Goal: Task Accomplishment & Management: Use online tool/utility

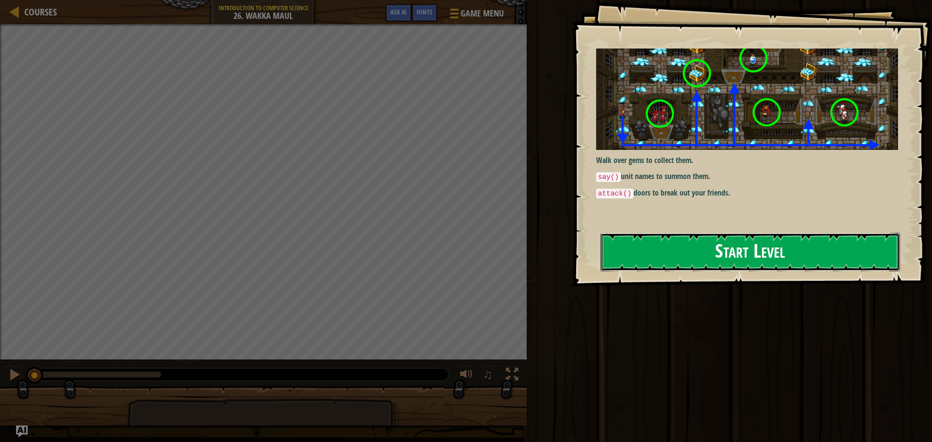
click at [664, 242] on button "Start Level" at bounding box center [749, 252] width 299 height 38
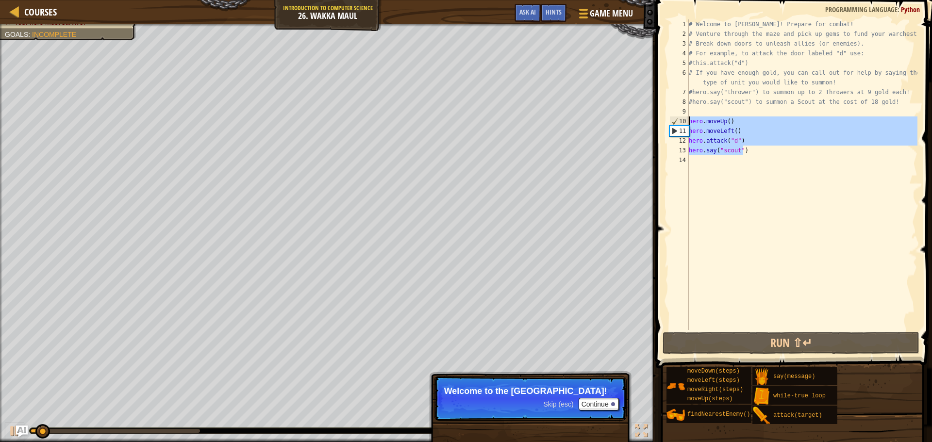
drag, startPoint x: 741, startPoint y: 151, endPoint x: 679, endPoint y: 123, distance: 68.2
click at [679, 123] on div "1 2 3 4 5 6 7 8 9 10 11 12 13 14 # Welcome to Wakka Maul! Prepare for combat! #…" at bounding box center [792, 174] width 250 height 311
type textarea "hero.moveUp() hero.moveLeft()"
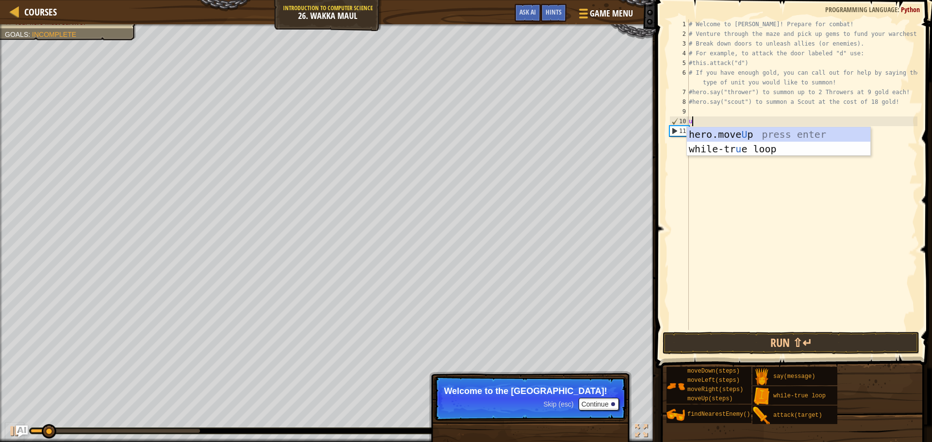
type textarea "up"
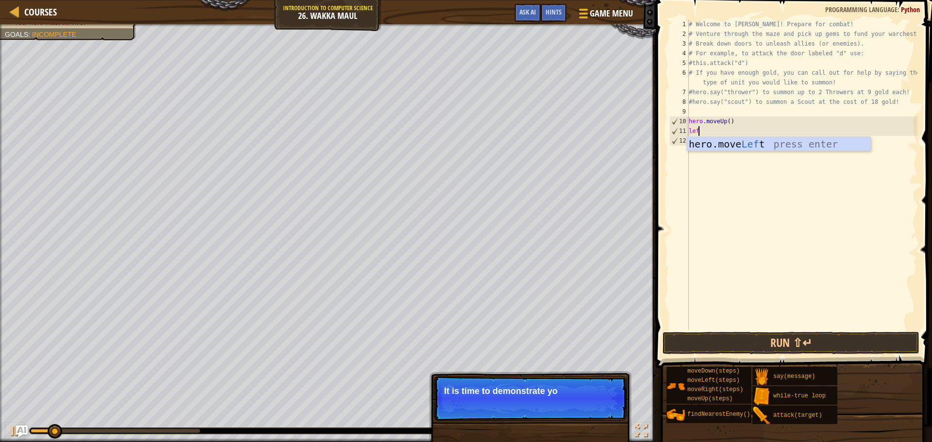
type textarea "left"
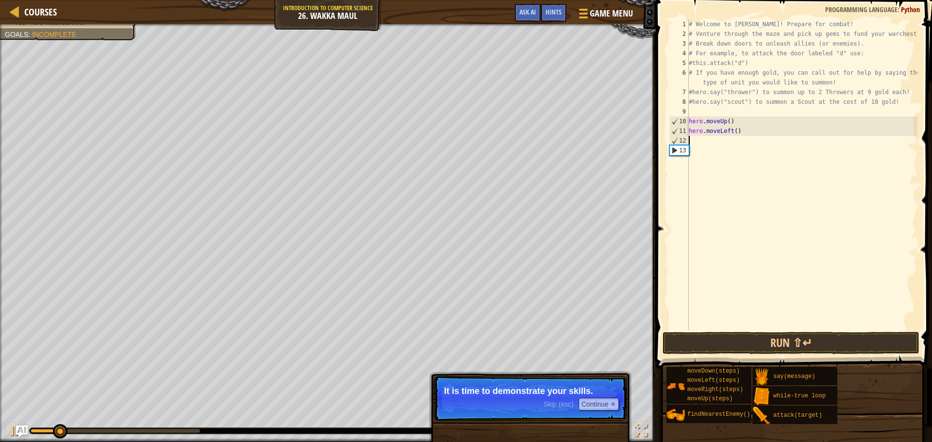
click at [731, 133] on div "# Welcome to [PERSON_NAME]! Prepare for combat! # Venture through the maze and …" at bounding box center [802, 184] width 230 height 330
click at [734, 129] on div "# Welcome to [PERSON_NAME]! Prepare for combat! # Venture through the maze and …" at bounding box center [802, 184] width 230 height 330
type textarea "hero.moveLeft(5)"
click at [749, 137] on div "# Welcome to [PERSON_NAME]! Prepare for combat! # Venture through the maze and …" at bounding box center [802, 184] width 230 height 330
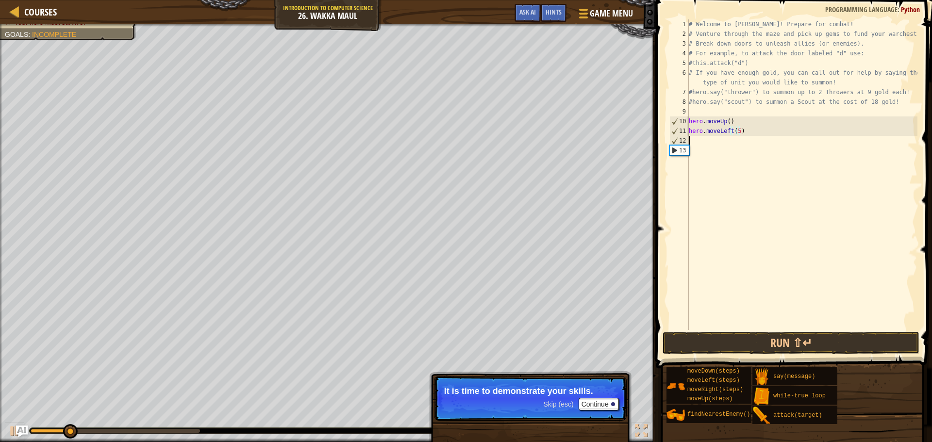
scroll to position [4, 0]
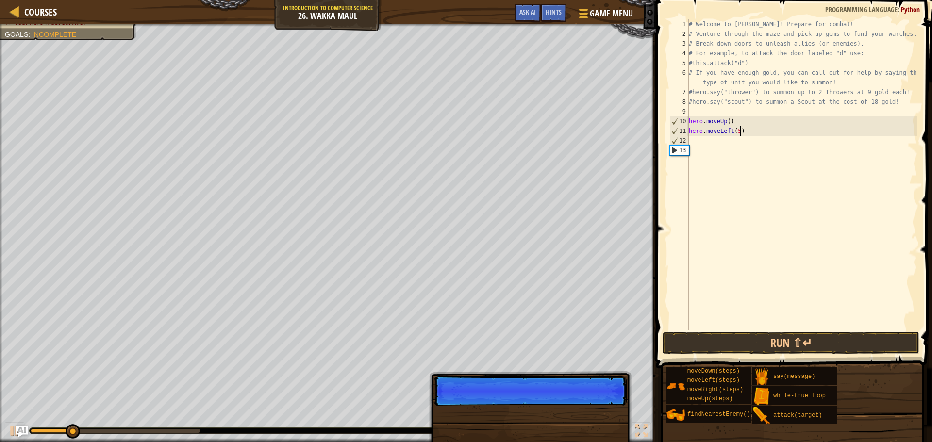
click at [749, 132] on div "# Welcome to [PERSON_NAME]! Prepare for combat! # Venture through the maze and …" at bounding box center [802, 184] width 230 height 330
type textarea "hero.moveLeft(5)"
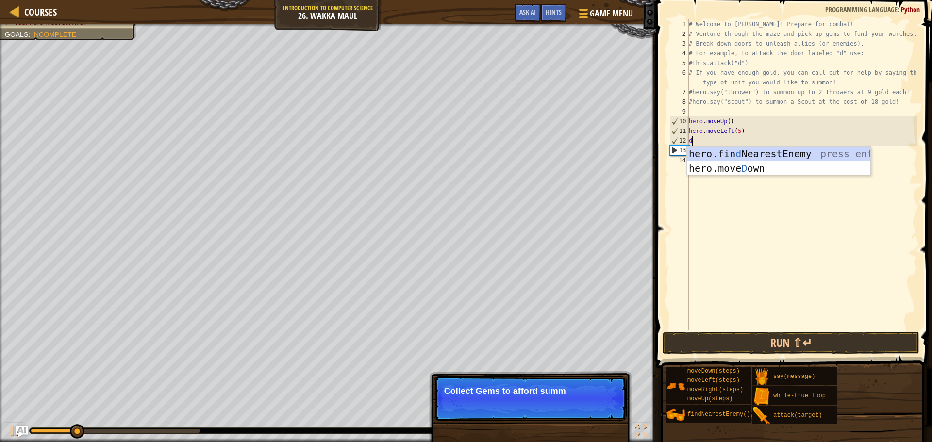
type textarea "down"
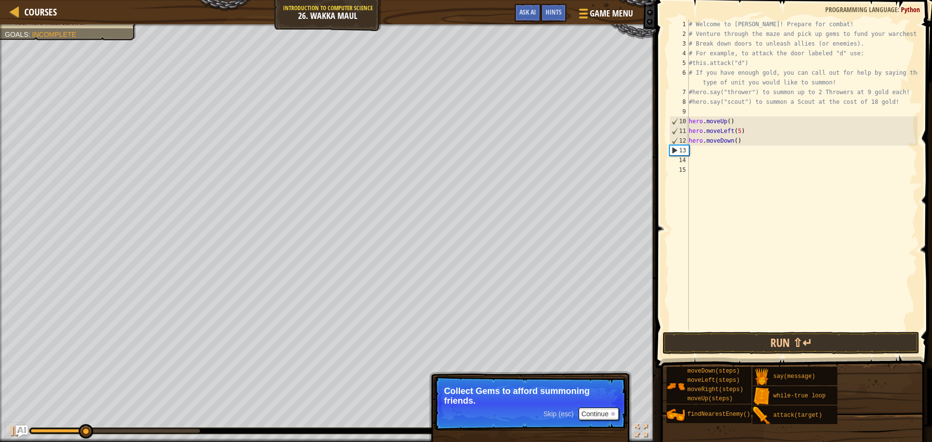
click at [732, 143] on div "# Welcome to [PERSON_NAME]! Prepare for combat! # Venture through the maze and …" at bounding box center [802, 184] width 230 height 330
type textarea "hero.moveDown()"
click at [739, 142] on div "# Welcome to [PERSON_NAME]! Prepare for combat! # Venture through the maze and …" at bounding box center [802, 184] width 230 height 330
type textarea "hero.attack("c")"
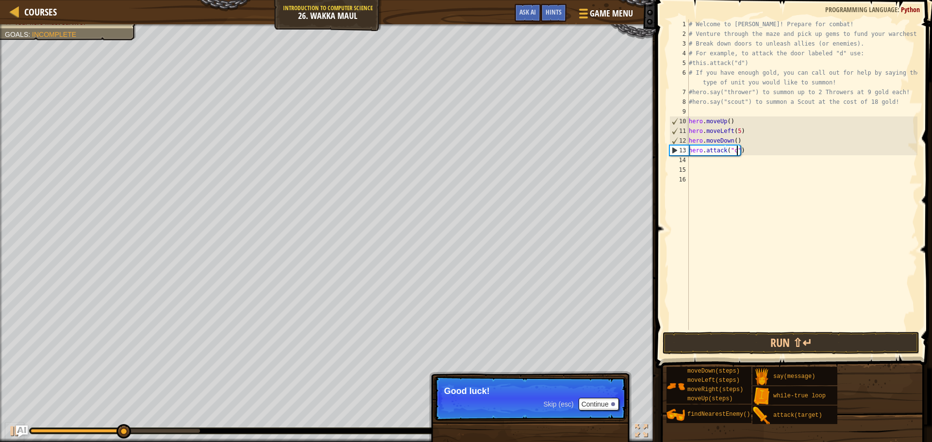
click at [753, 148] on div "# Welcome to [PERSON_NAME]! Prepare for combat! # Venture through the maze and …" at bounding box center [802, 184] width 230 height 330
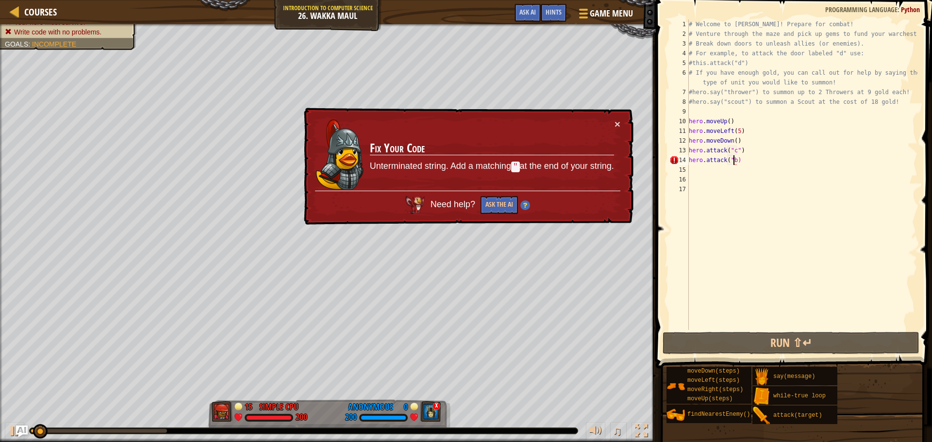
click at [733, 158] on div "# Welcome to [PERSON_NAME]! Prepare for combat! # Venture through the maze and …" at bounding box center [802, 184] width 230 height 330
type textarea "hero.attack("b")"
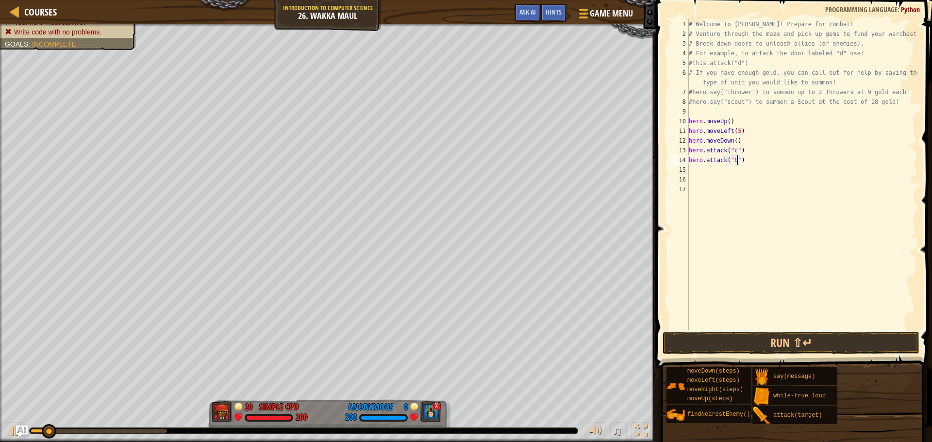
click at [742, 161] on div "# Welcome to [PERSON_NAME]! Prepare for combat! # Venture through the maze and …" at bounding box center [802, 184] width 230 height 330
type textarea "s"
type textarea "hero.say("thrower")"
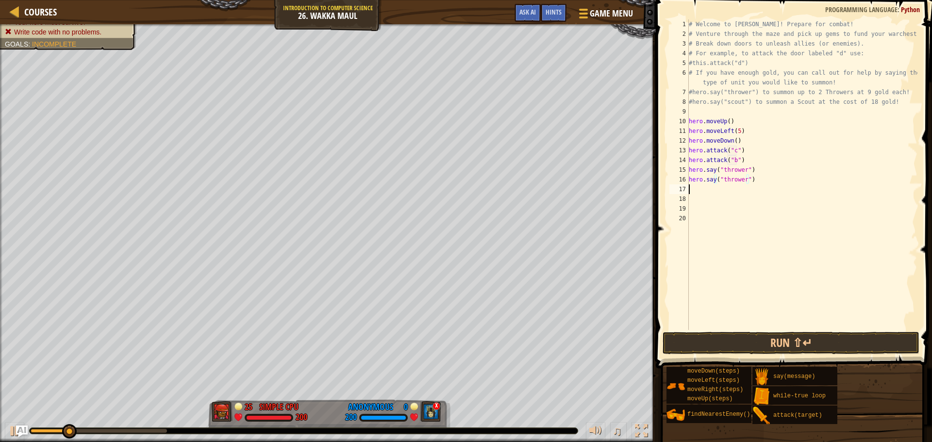
type textarea "hero.say("thrower")"
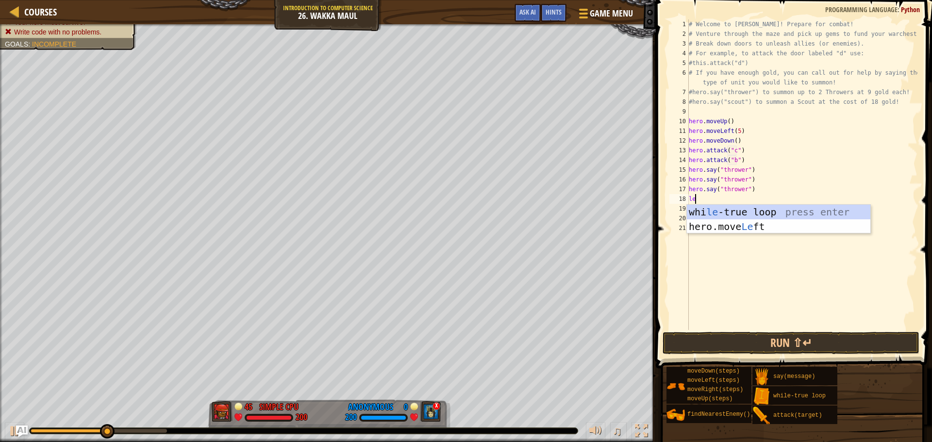
type textarea "l"
type textarea "left"
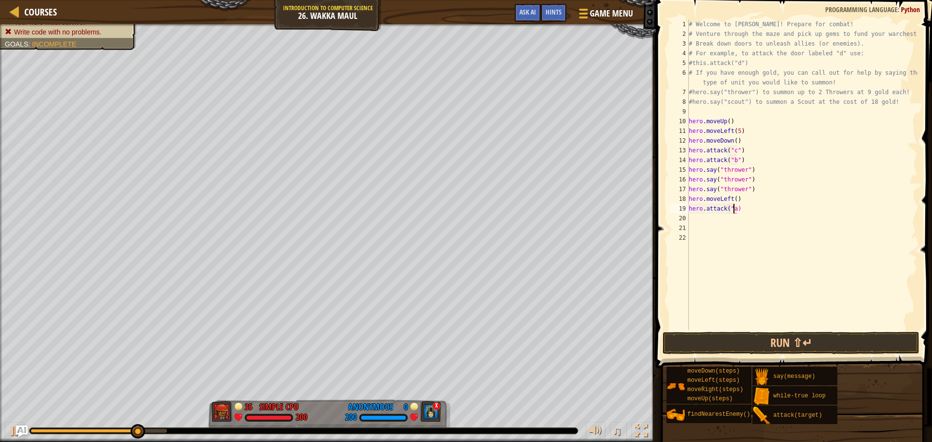
scroll to position [4, 3]
type textarea "hero.attack("a")"
click at [748, 205] on div "# Welcome to [PERSON_NAME]! Prepare for combat! # Venture through the maze and …" at bounding box center [802, 184] width 230 height 330
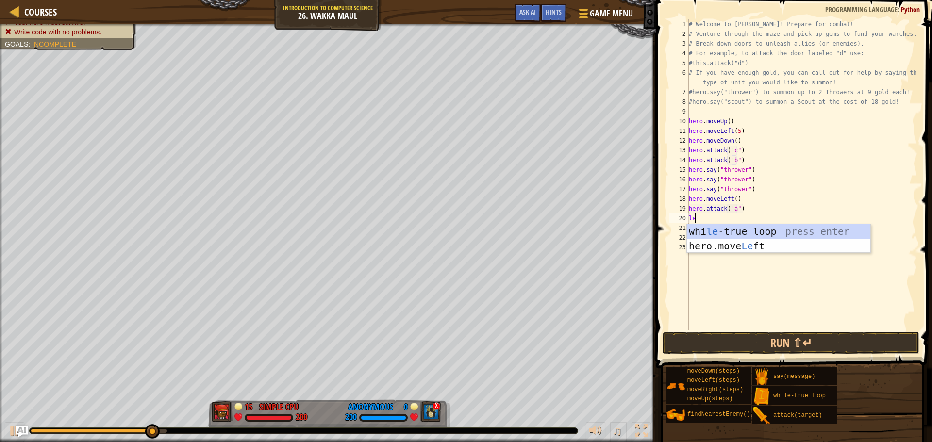
type textarea "left"
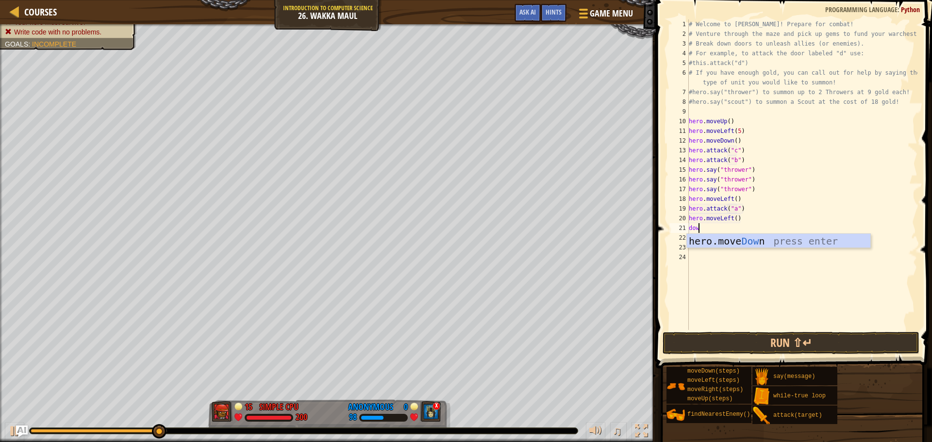
type textarea "down"
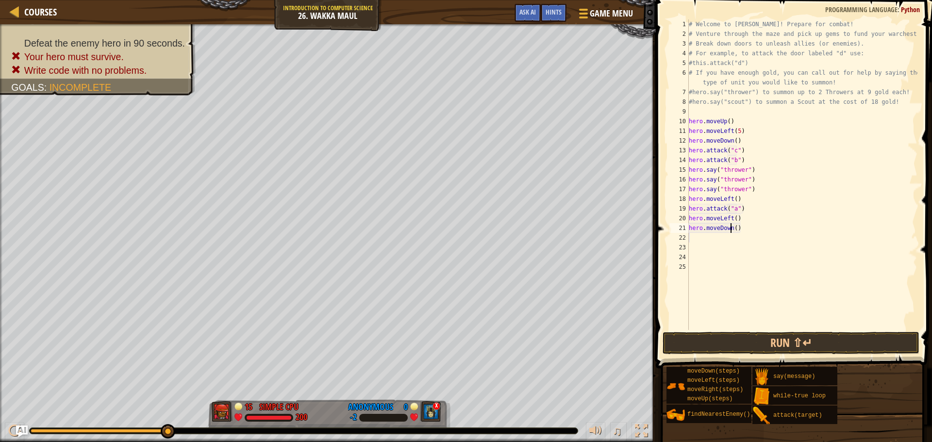
click at [730, 230] on div "# Welcome to [PERSON_NAME]! Prepare for combat! # Venture through the maze and …" at bounding box center [802, 184] width 230 height 330
click at [733, 229] on div "# Welcome to [PERSON_NAME]! Prepare for combat! # Venture through the maze and …" at bounding box center [802, 174] width 230 height 311
type textarea "hero.moveDown(2)"
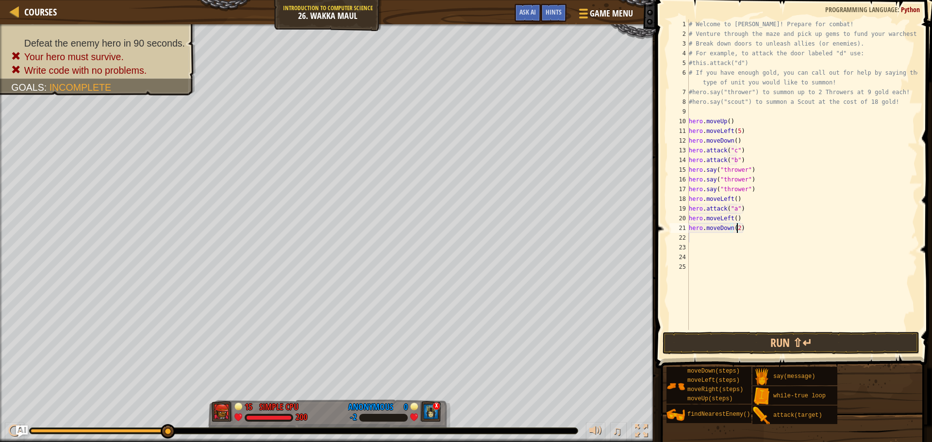
click at [750, 229] on div "# Welcome to [PERSON_NAME]! Prepare for combat! # Venture through the maze and …" at bounding box center [802, 184] width 230 height 330
type textarea "right"
click at [737, 240] on div "# Welcome to [PERSON_NAME]! Prepare for combat! # Venture through the maze and …" at bounding box center [802, 184] width 230 height 330
type textarea "hero.moveRight(2)"
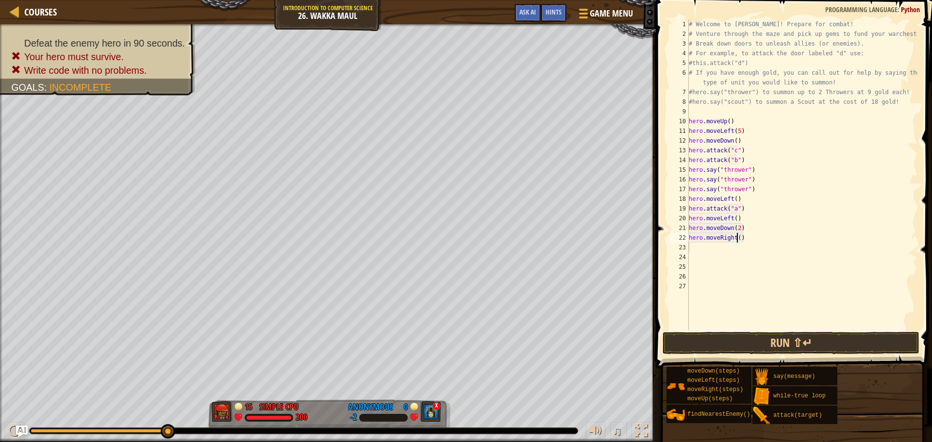
scroll to position [4, 4]
click at [746, 238] on div "# Welcome to [PERSON_NAME]! Prepare for combat! # Venture through the maze and …" at bounding box center [802, 184] width 230 height 330
type textarea "down"
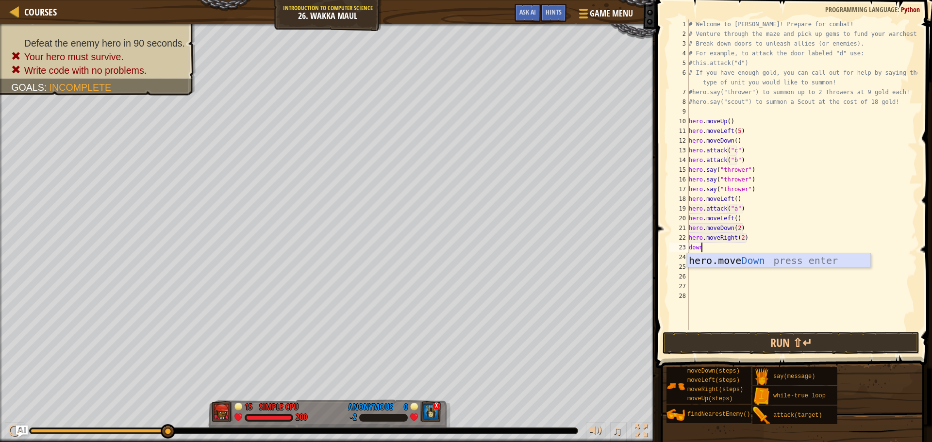
click at [766, 264] on div "hero.move Down press enter" at bounding box center [778, 275] width 183 height 44
click at [734, 250] on div "# Welcome to [PERSON_NAME]! Prepare for combat! # Venture through the maze and …" at bounding box center [802, 184] width 230 height 330
type textarea "hero.moveDown(2)"
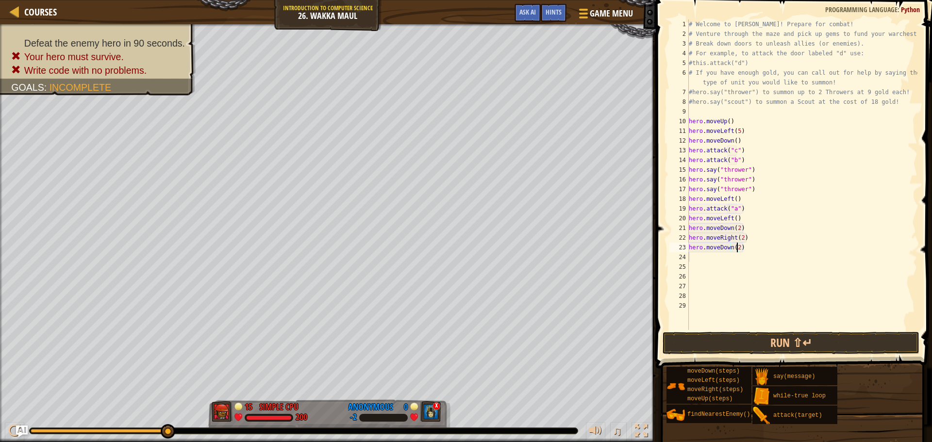
click at [742, 246] on div "# Welcome to [PERSON_NAME]! Prepare for combat! # Venture through the maze and …" at bounding box center [802, 184] width 230 height 330
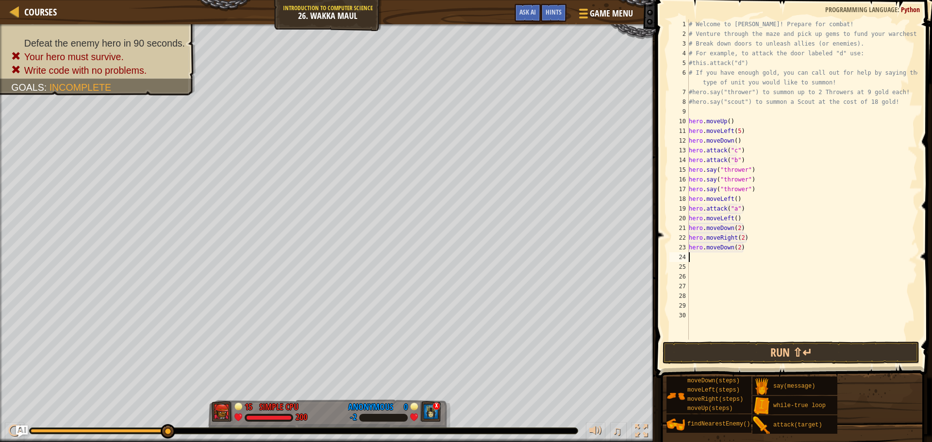
paste textarea "hero.say("thrower")"
type textarea "hero.say("thrower")"
paste textarea "hero.say("thrower")"
type textarea "hero.say("thrower")"
paste textarea "hero.say("thrower")"
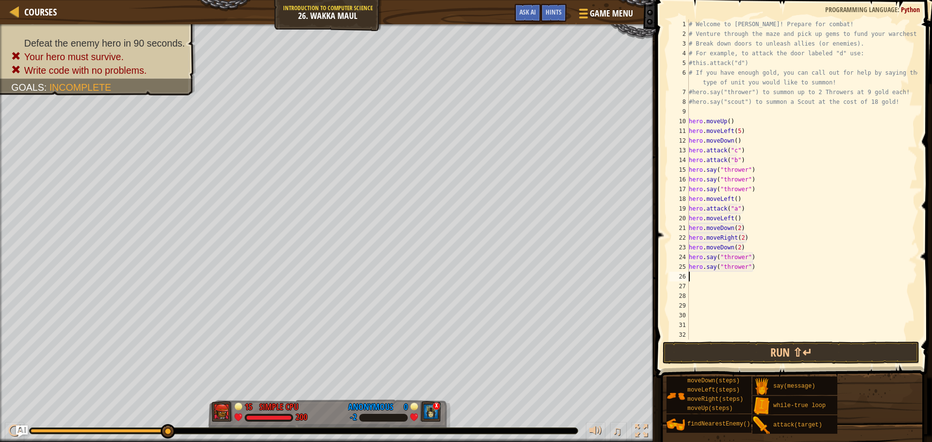
type textarea "hero.say("thrower")"
paste textarea "hero.say("thrower")"
type textarea "hero.say("thrower")"
click at [799, 354] on button "Run ⇧↵" at bounding box center [790, 353] width 257 height 22
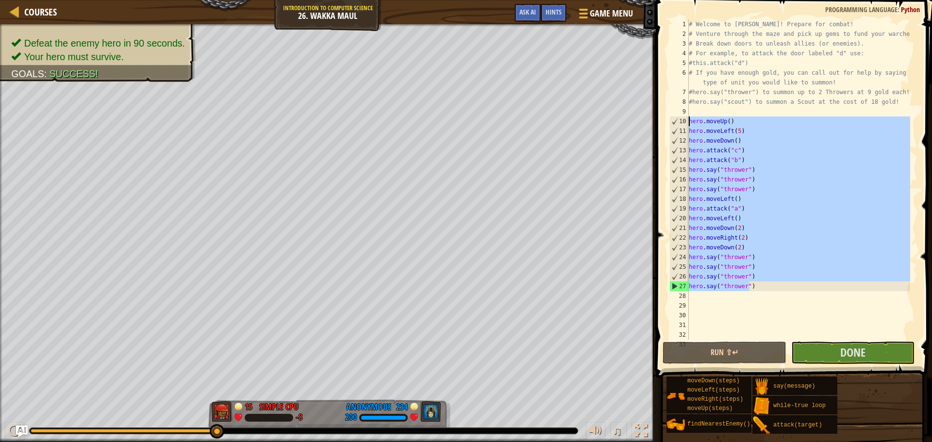
drag, startPoint x: 752, startPoint y: 289, endPoint x: 673, endPoint y: 126, distance: 181.6
click at [673, 126] on div "1 2 3 4 5 6 7 8 9 10 11 12 13 14 15 16 17 18 19 20 21 22 23 24 25 26 27 28 29 3…" at bounding box center [792, 179] width 250 height 320
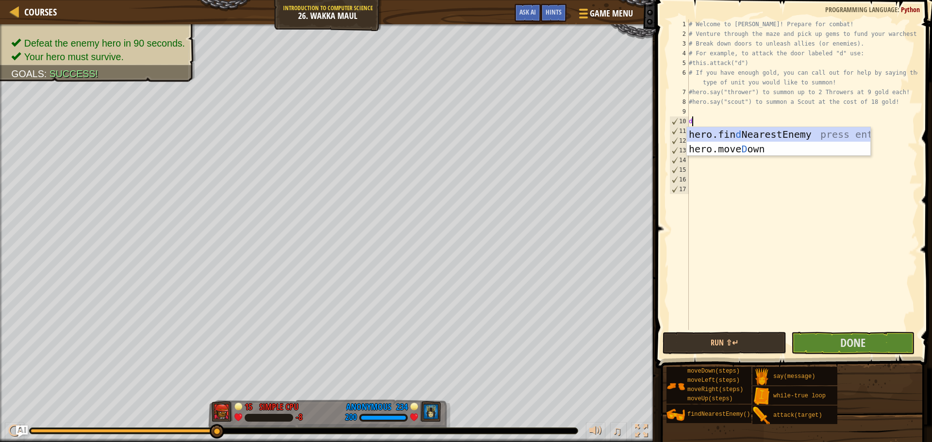
type textarea "down"
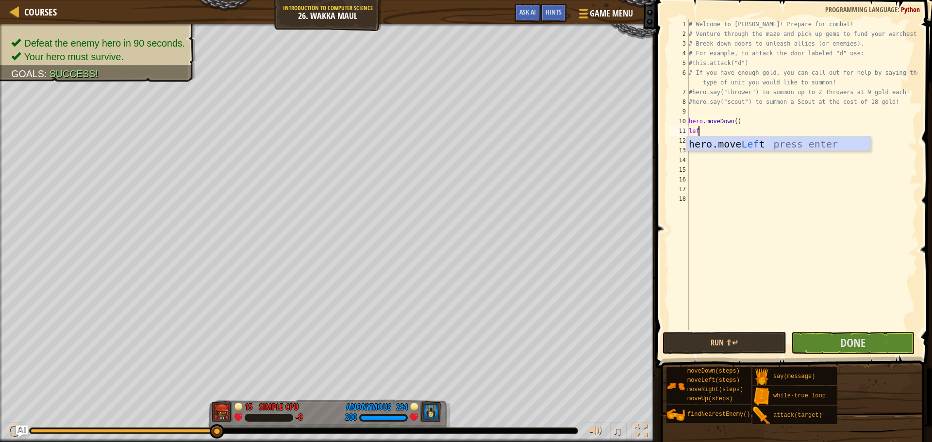
type textarea "left"
click at [732, 134] on div "# Welcome to [PERSON_NAME]! Prepare for combat! # Venture through the maze and …" at bounding box center [802, 184] width 230 height 330
type textarea "hero.moveLeft(2)"
click at [730, 139] on div "# Welcome to [PERSON_NAME]! Prepare for combat! # Venture through the maze and …" at bounding box center [802, 184] width 230 height 330
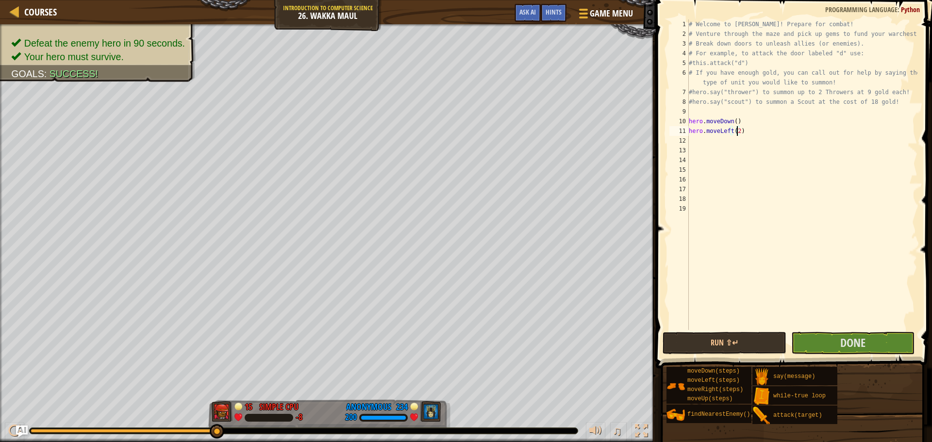
scroll to position [4, 0]
type textarea "dow"
click at [733, 142] on div "# Welcome to [PERSON_NAME]! Prepare for combat! # Venture through the maze and …" at bounding box center [802, 184] width 230 height 330
type textarea "hero.moveDown(2)"
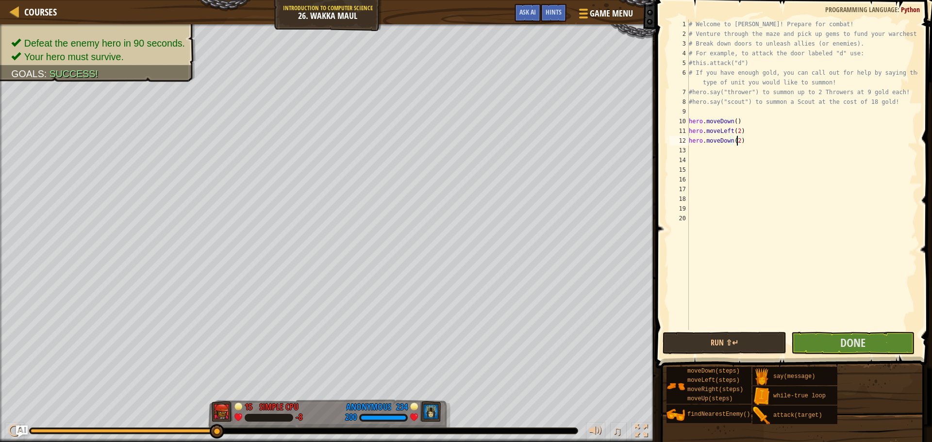
click at [749, 138] on div "# Welcome to [PERSON_NAME]! Prepare for combat! # Venture through the maze and …" at bounding box center [802, 184] width 230 height 330
paste textarea "hero.say("thrower")"
type textarea "hero.say("thrower")"
paste textarea "hero.say("thrower")"
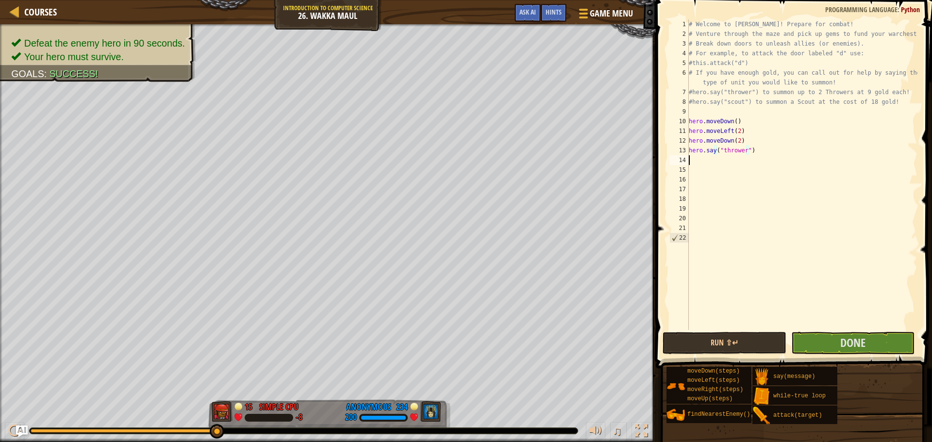
type textarea "hero.say("thrower")"
paste textarea "hero.say("thrower")"
type textarea "hero.say("thrower")"
paste textarea "hero.say("thrower")"
type textarea "hero.say("thrower")"
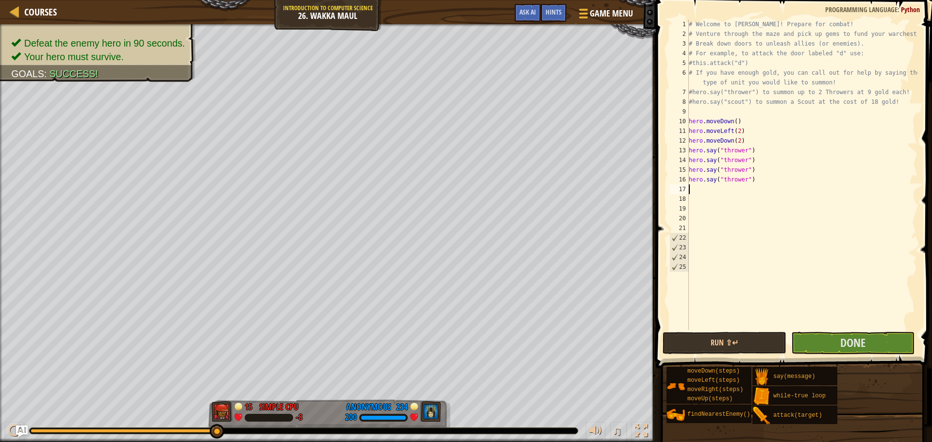
paste textarea "hero.say("thrower")"
type textarea "hero.say("thrower")"
paste textarea "hero.say("thrower")"
type textarea "hero.say("thrower")"
paste textarea "hero.say("thrower")"
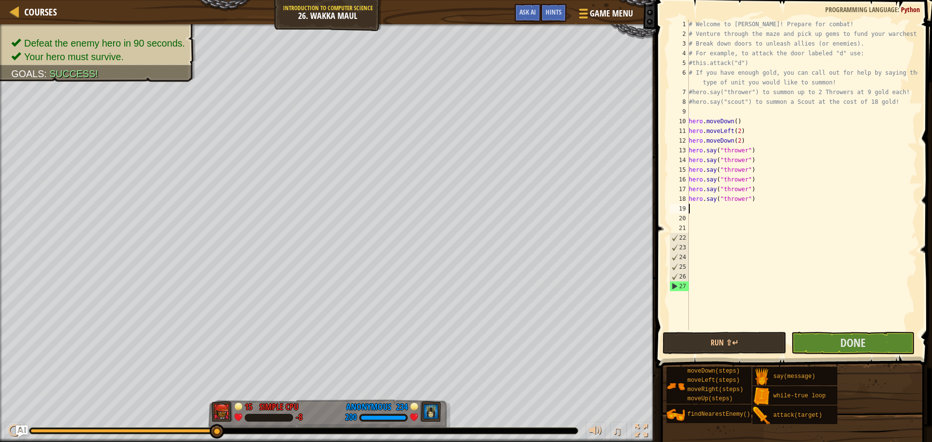
type textarea "hero.say("thrower")"
paste textarea "hero.say("thrower")"
type textarea "hero.say("thrower")"
click at [762, 346] on button "Run ⇧↵" at bounding box center [723, 343] width 123 height 22
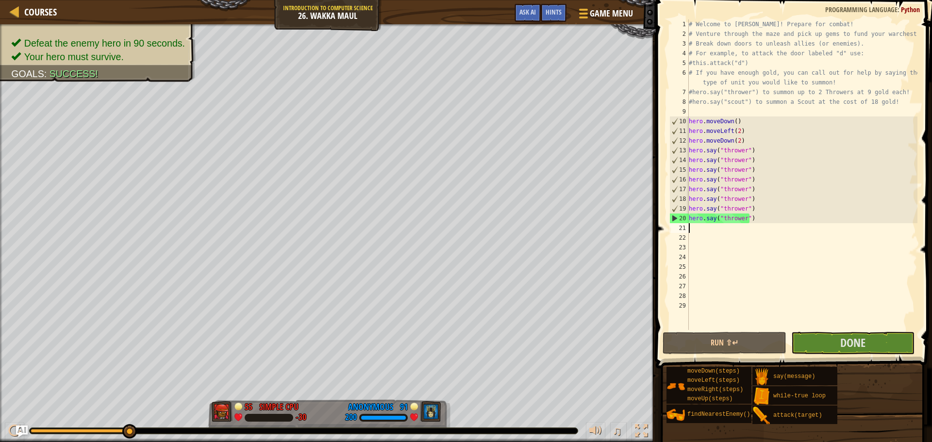
paste textarea "hero.say("thrower")"
type textarea "hero.say("thrower")"
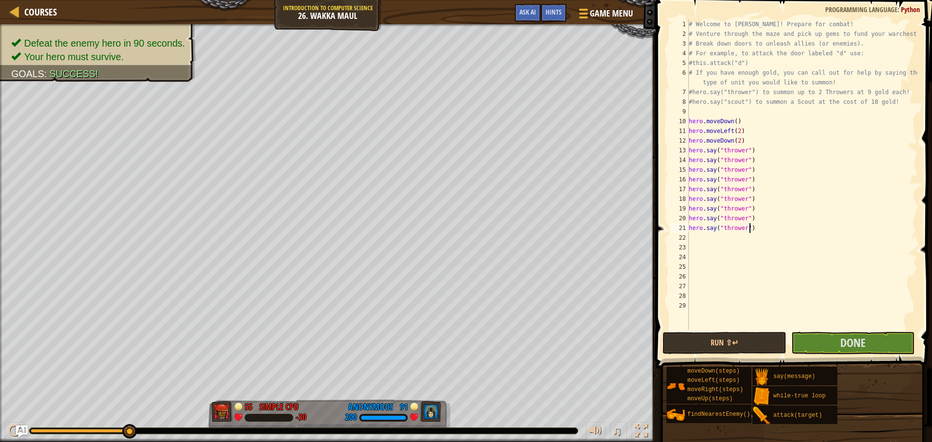
click at [743, 237] on div "# Welcome to [PERSON_NAME]! Prepare for combat! # Venture through the maze and …" at bounding box center [802, 184] width 230 height 330
paste textarea "hero.say("thrower")"
type textarea "hero.say("thrower")"
click at [737, 245] on div "# Welcome to [PERSON_NAME]! Prepare for combat! # Venture through the maze and …" at bounding box center [802, 184] width 230 height 330
paste textarea "hero.say("thrower")"
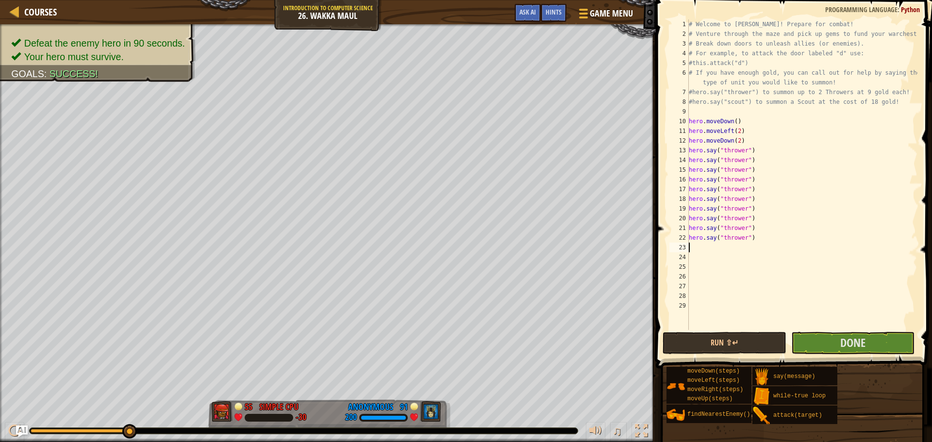
type textarea "hero.say("thrower")"
click at [707, 261] on div "# Welcome to [PERSON_NAME]! Prepare for combat! # Venture through the maze and …" at bounding box center [802, 184] width 230 height 330
paste textarea "hero.say("thrower")"
type textarea "hero.say("thrower")"
click at [703, 272] on div "# Welcome to [PERSON_NAME]! Prepare for combat! # Venture through the maze and …" at bounding box center [802, 184] width 230 height 330
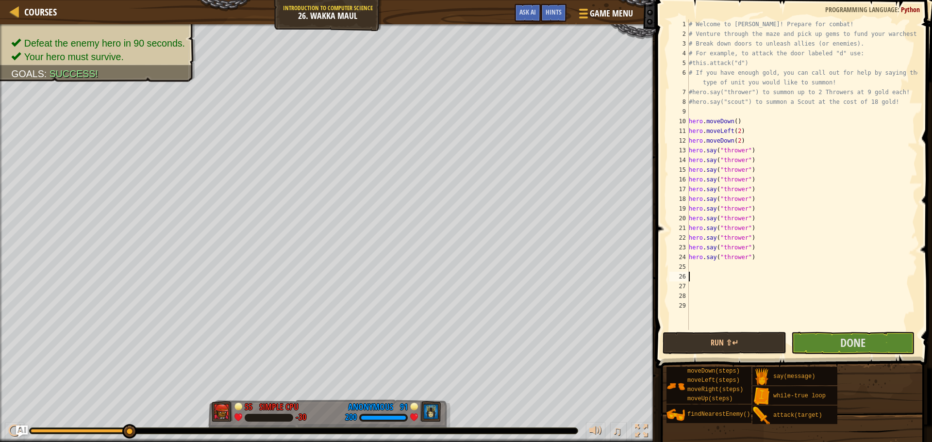
click at [702, 267] on div "# Welcome to [PERSON_NAME]! Prepare for combat! # Venture through the maze and …" at bounding box center [802, 184] width 230 height 330
paste textarea "hero.say("thrower")"
type textarea "hero.say("thrower")"
click at [700, 275] on div "# Welcome to [PERSON_NAME]! Prepare for combat! # Venture through the maze and …" at bounding box center [802, 184] width 230 height 330
paste textarea "hero.say("thrower")"
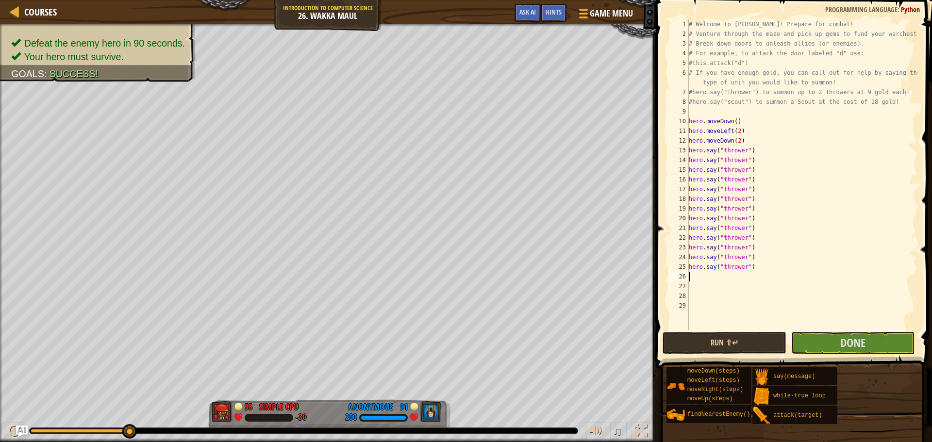
type textarea "hero.say("thrower")"
click at [699, 287] on div "# Welcome to [PERSON_NAME]! Prepare for combat! # Venture through the maze and …" at bounding box center [802, 184] width 230 height 330
paste textarea "hero.say("thrower")"
type textarea "hero.say("thrower")"
click at [698, 295] on div "# Welcome to [PERSON_NAME]! Prepare for combat! # Venture through the maze and …" at bounding box center [802, 184] width 230 height 330
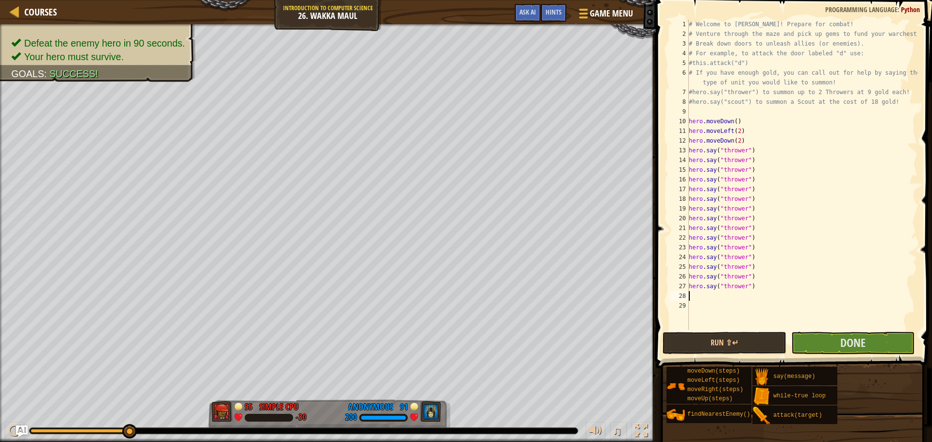
paste textarea "hero.say("thrower")"
type textarea "hero.say("thrower")"
click at [696, 304] on div "# Welcome to [PERSON_NAME]! Prepare for combat! # Venture through the maze and …" at bounding box center [802, 184] width 230 height 330
paste textarea "hero.say("thrower")"
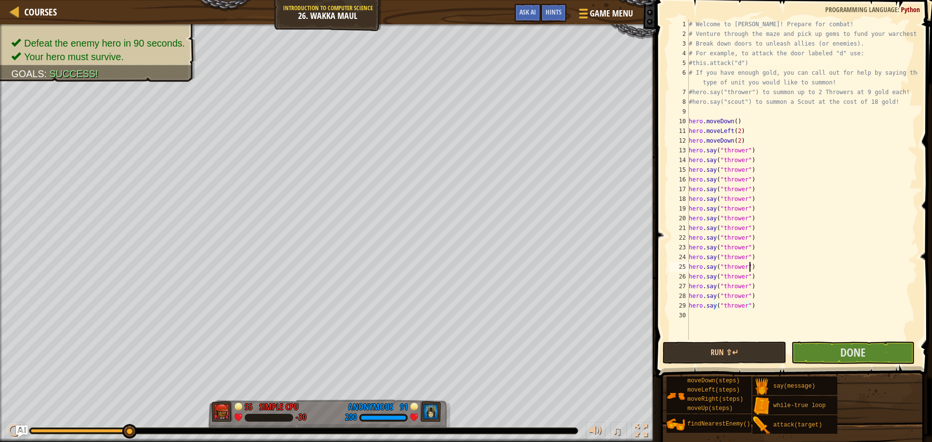
click at [788, 263] on div "# Welcome to [PERSON_NAME]! Prepare for combat! # Venture through the maze and …" at bounding box center [802, 189] width 230 height 340
click at [749, 350] on button "Run ⇧↵" at bounding box center [723, 353] width 123 height 22
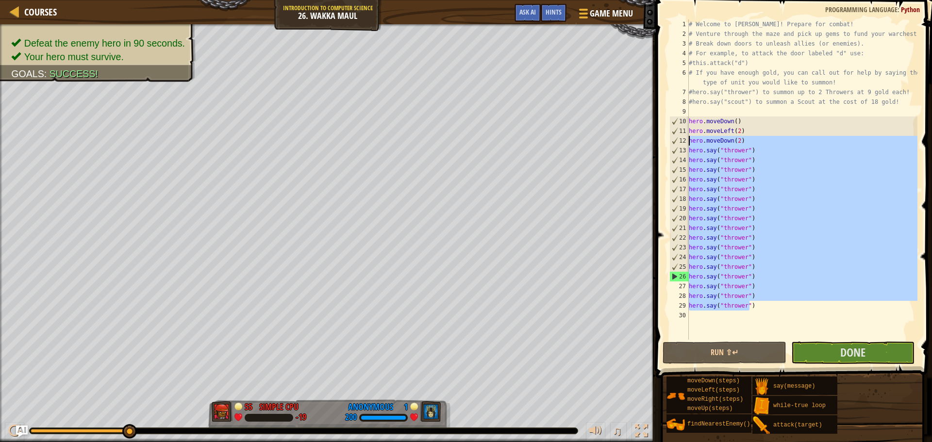
drag, startPoint x: 755, startPoint y: 310, endPoint x: 660, endPoint y: 142, distance: 193.4
click at [660, 142] on div "hero.say("thrower") 1 2 3 4 5 6 7 8 9 10 11 12 13 14 15 16 17 18 19 20 21 22 23…" at bounding box center [792, 208] width 279 height 407
type textarea "hero.moveDown(2) hero.say("thrower")"
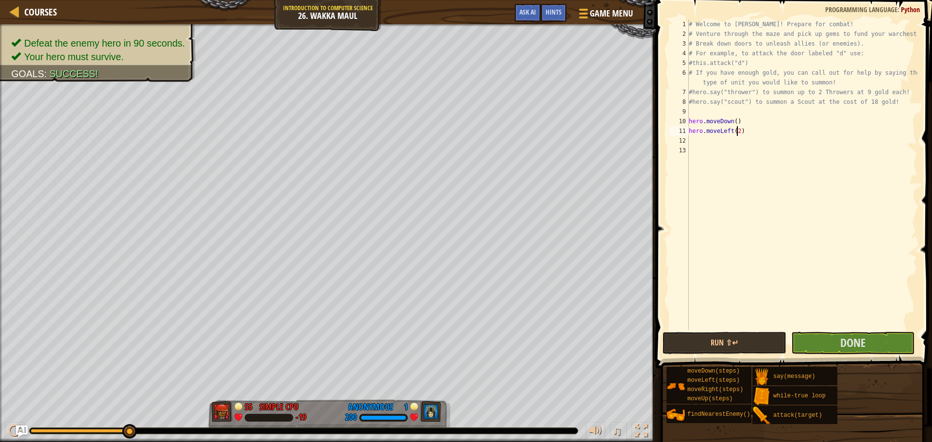
click at [736, 128] on div "# Welcome to [PERSON_NAME]! Prepare for combat! # Venture through the maze and …" at bounding box center [802, 184] width 230 height 330
type textarea "hero.moveLeft(3)"
click at [742, 129] on div "# Welcome to [PERSON_NAME]! Prepare for combat! # Venture through the maze and …" at bounding box center [802, 184] width 230 height 330
type textarea "hero.attack("e")"
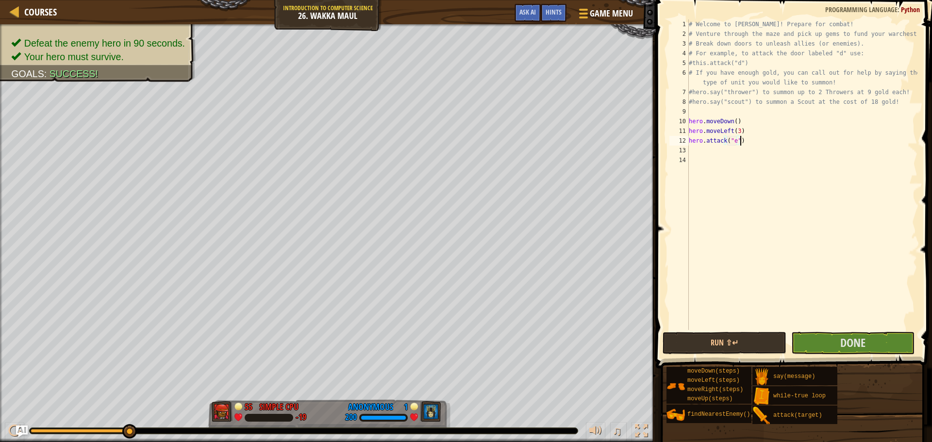
click at [742, 138] on div "# Welcome to [PERSON_NAME]! Prepare for combat! # Venture through the maze and …" at bounding box center [802, 184] width 230 height 330
type textarea "down"
type textarea "left"
type textarea "whil"
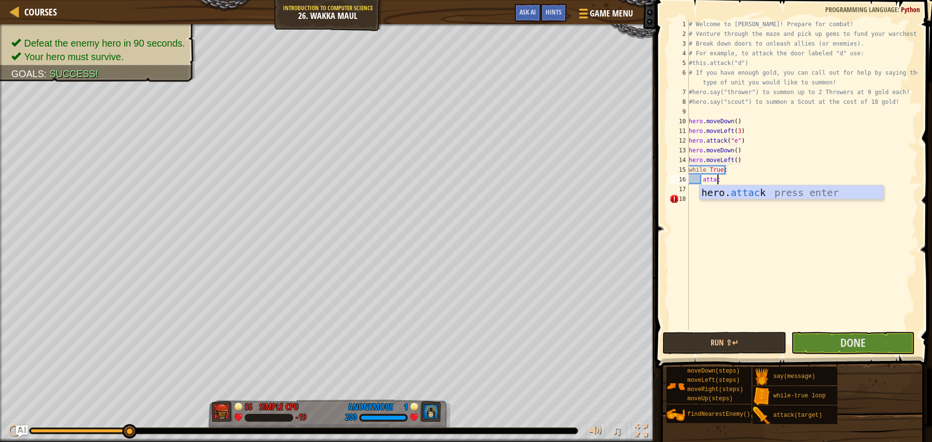
scroll to position [4, 2]
type textarea "hero.attack(enemy)"
click at [717, 111] on div "# Welcome to [PERSON_NAME]! Prepare for combat! # Venture through the maze and …" at bounding box center [802, 184] width 230 height 330
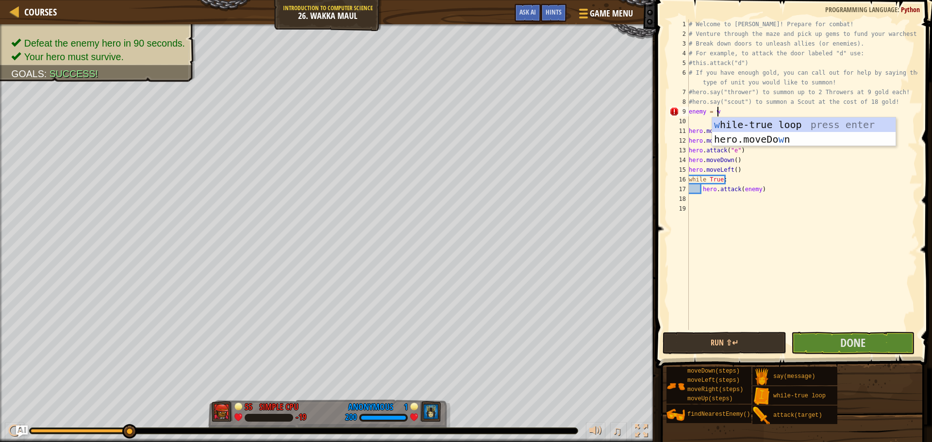
scroll to position [4, 1]
type textarea "enemy = fi"
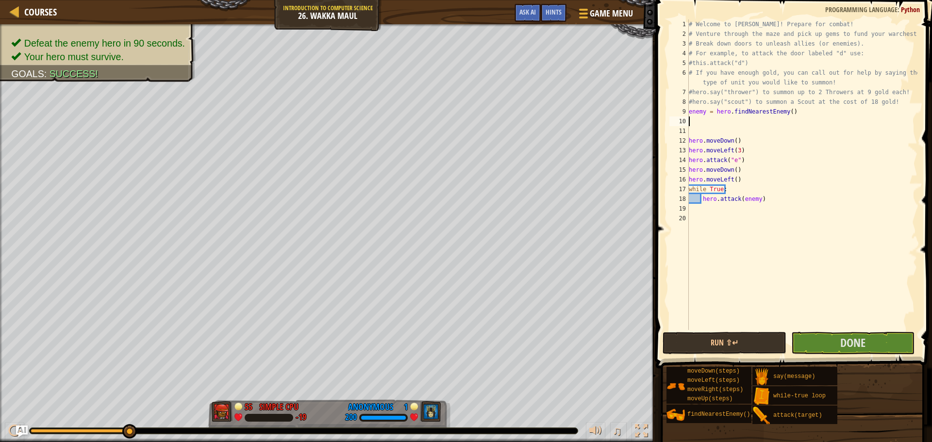
click at [689, 130] on div "# Welcome to [PERSON_NAME]! Prepare for combat! # Venture through the maze and …" at bounding box center [802, 184] width 230 height 330
drag, startPoint x: 830, startPoint y: 344, endPoint x: 737, endPoint y: 275, distance: 116.2
click at [737, 275] on div "1 2 3 4 5 6 7 8 9 10 11 12 13 14 15 16 17 18 19 # Welcome to [PERSON_NAME]! Pre…" at bounding box center [792, 203] width 279 height 397
click at [728, 336] on button "Run ⇧↵" at bounding box center [723, 343] width 123 height 22
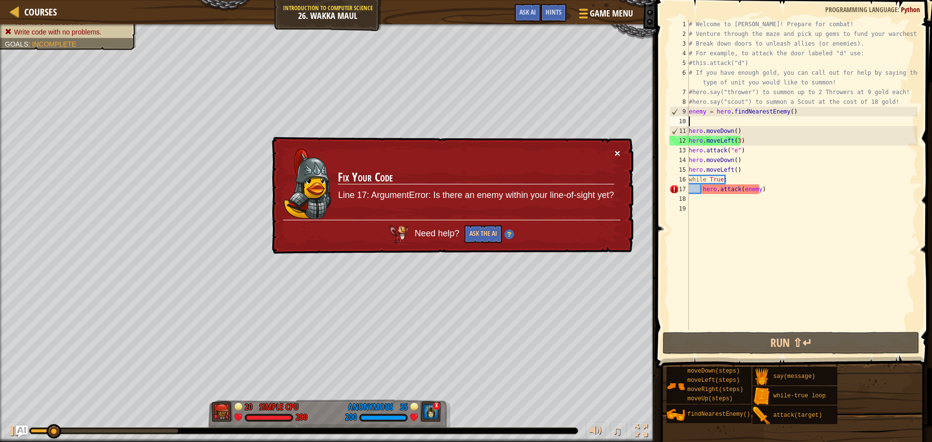
click at [618, 155] on button "×" at bounding box center [617, 153] width 6 height 10
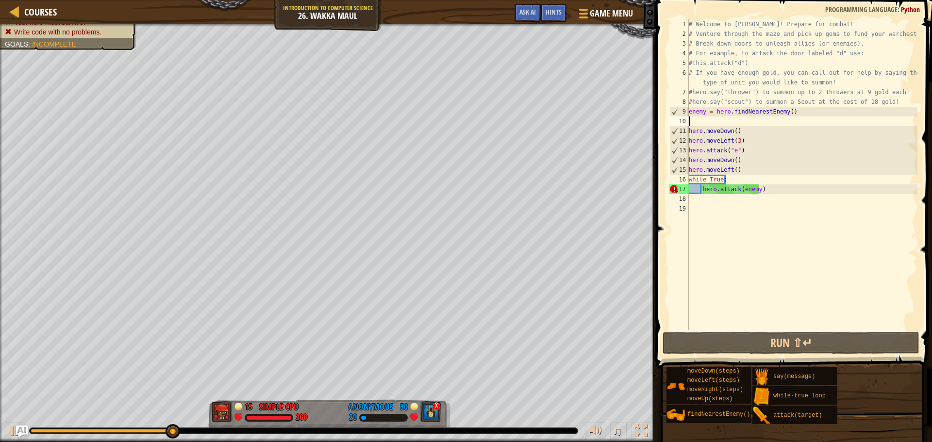
click at [754, 190] on div "# Welcome to [PERSON_NAME]! Prepare for combat! # Venture through the maze and …" at bounding box center [802, 184] width 230 height 330
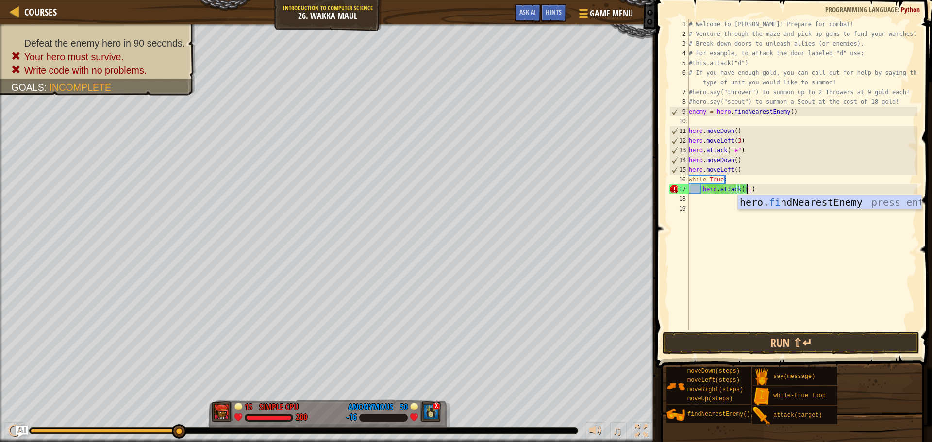
scroll to position [4, 5]
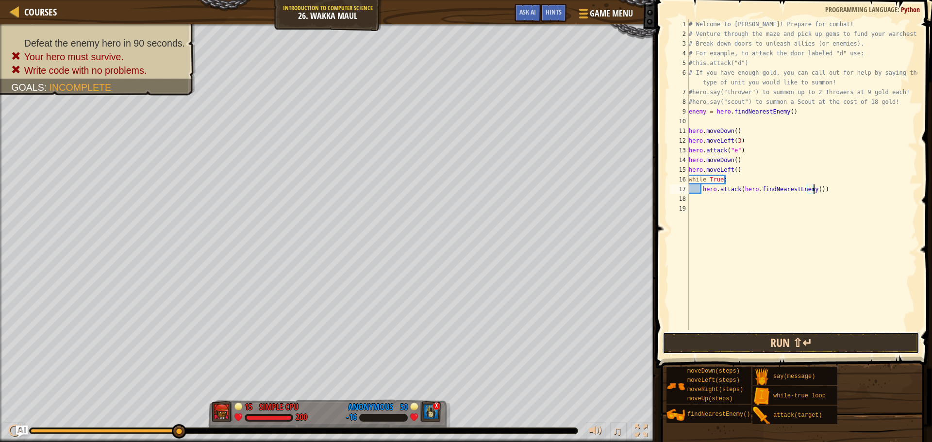
click at [812, 341] on button "Run ⇧↵" at bounding box center [790, 343] width 257 height 22
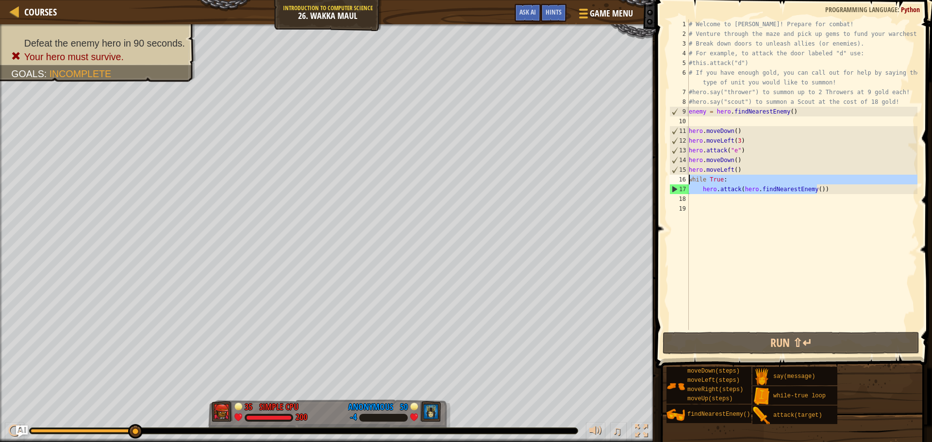
drag, startPoint x: 821, startPoint y: 188, endPoint x: 687, endPoint y: 178, distance: 134.8
click at [687, 178] on div "hero.attack(hero.findNearestEnemy()) 1 2 3 4 5 6 7 8 9 10 11 12 13 14 15 16 17 …" at bounding box center [792, 174] width 250 height 311
type textarea "while True: hero.attack(hero.findNearestEnemy())"
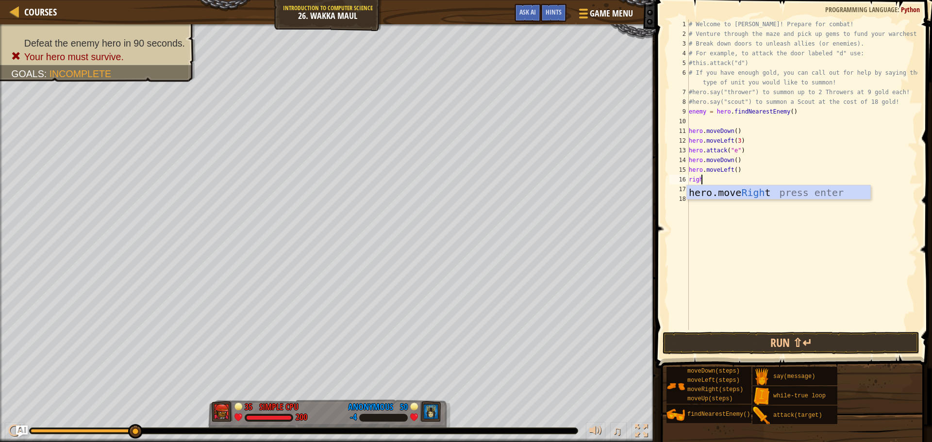
scroll to position [4, 0]
type textarea "right"
type textarea "p"
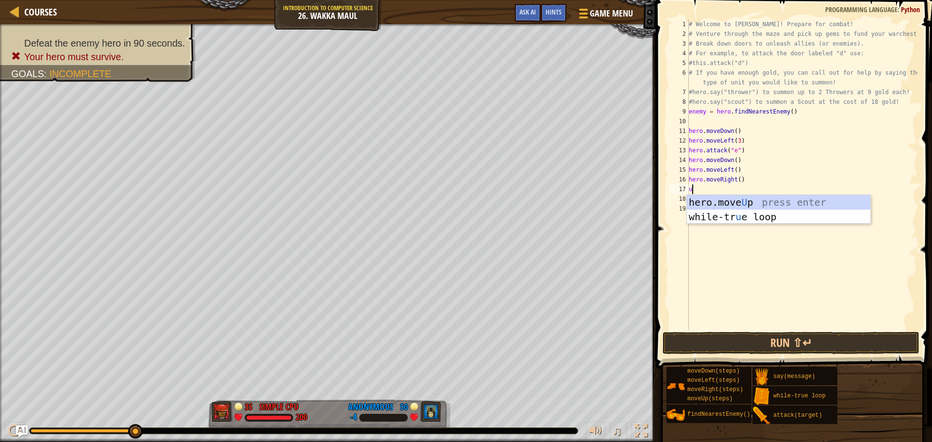
type textarea "up"
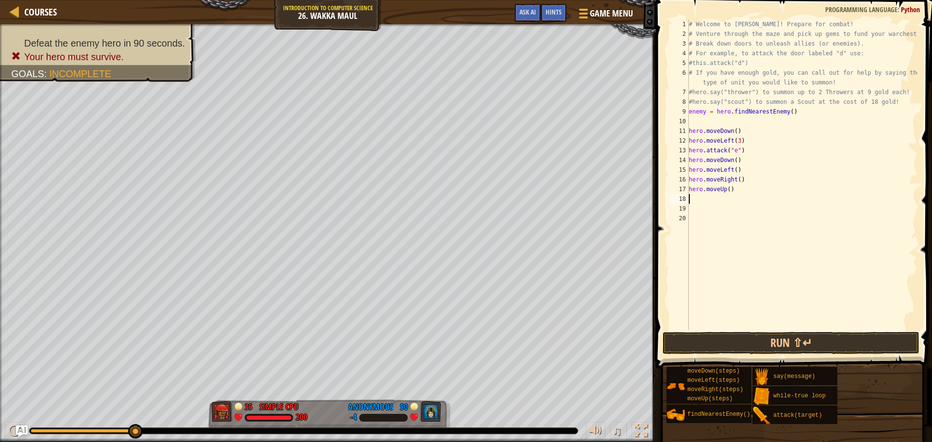
click at [726, 189] on div "# Welcome to [PERSON_NAME]! Prepare for combat! # Venture through the maze and …" at bounding box center [802, 184] width 230 height 330
type textarea "hero.moveUp(3)"
click at [749, 188] on div "# Welcome to [PERSON_NAME]! Prepare for combat! # Venture through the maze and …" at bounding box center [802, 184] width 230 height 330
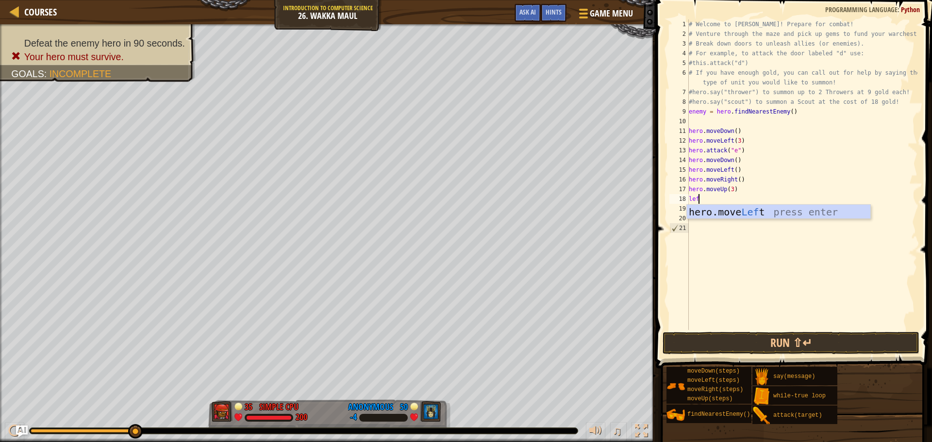
type textarea "left"
click at [733, 198] on div "# Welcome to [PERSON_NAME]! Prepare for combat! # Venture through the maze and …" at bounding box center [802, 184] width 230 height 330
type textarea "hero.moveLeft(2)"
click at [745, 201] on div "# Welcome to [PERSON_NAME]! Prepare for combat! # Venture through the maze and …" at bounding box center [802, 184] width 230 height 330
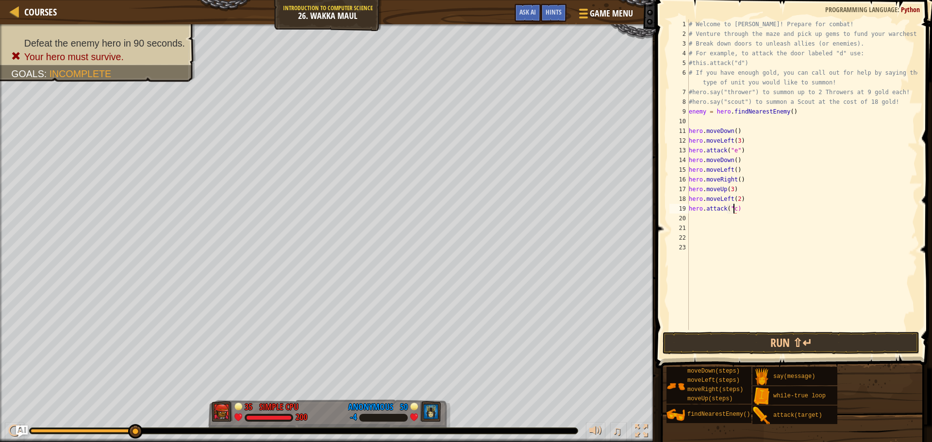
type textarea "hero.attack("c")"
click at [754, 205] on div "# Welcome to [PERSON_NAME]! Prepare for combat! # Venture through the maze and …" at bounding box center [802, 184] width 230 height 330
type textarea "hero.attack("b")"
click at [738, 219] on div "# Welcome to [PERSON_NAME]! Prepare for combat! # Venture through the maze and …" at bounding box center [802, 184] width 230 height 330
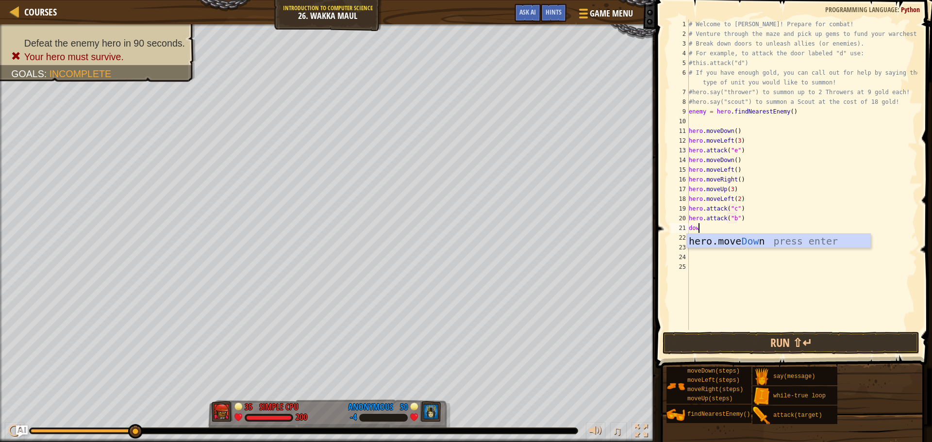
type textarea "down"
click at [732, 229] on div "# Welcome to [PERSON_NAME]! Prepare for combat! # Venture through the maze and …" at bounding box center [802, 184] width 230 height 330
type textarea "hero.moveDown(3)"
click at [756, 226] on div "# Welcome to [PERSON_NAME]! Prepare for combat! # Venture through the maze and …" at bounding box center [802, 184] width 230 height 330
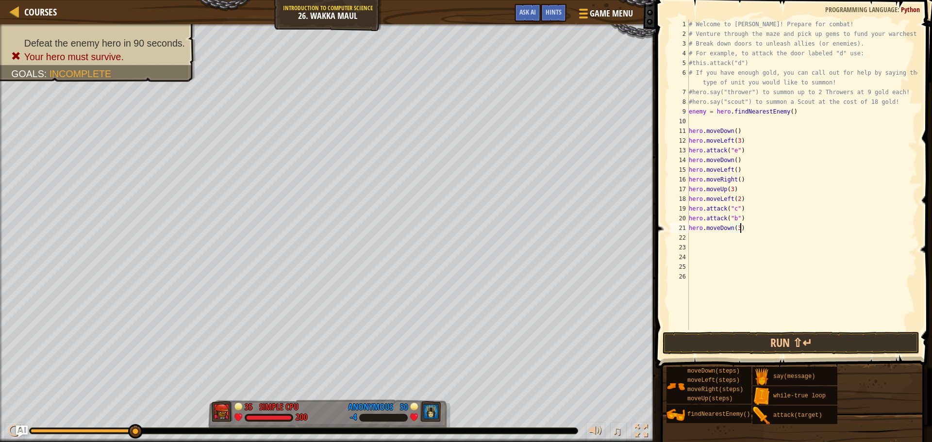
scroll to position [4, 0]
type textarea "left"
type textarea "up"
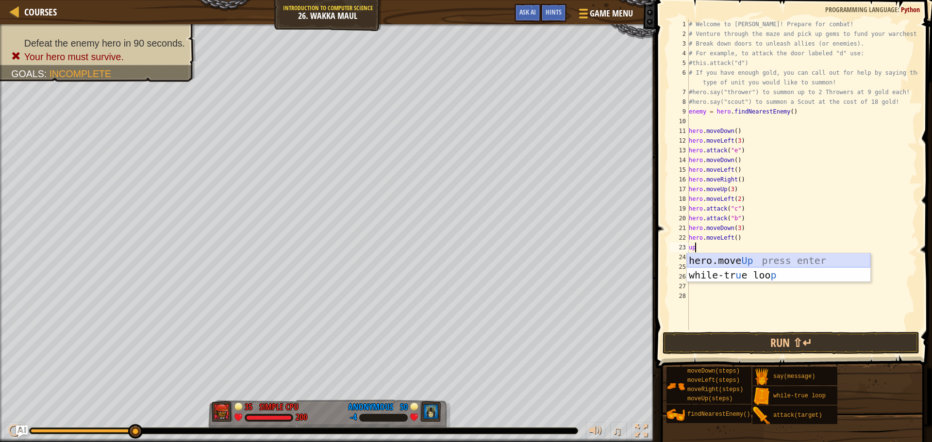
click at [747, 256] on div "hero.move Up press enter while-tr u e loo p press enter" at bounding box center [778, 282] width 183 height 58
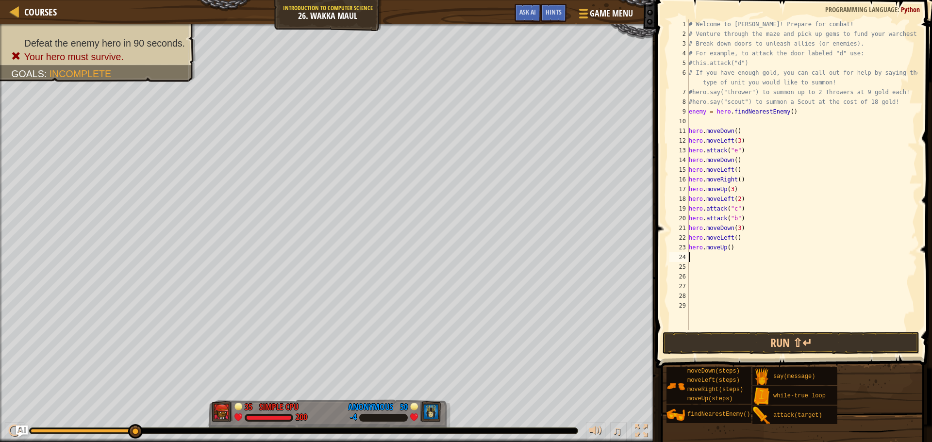
click at [727, 248] on div "# Welcome to [PERSON_NAME]! Prepare for combat! # Venture through the maze and …" at bounding box center [802, 184] width 230 height 330
type textarea "hero.moveUp(2)"
click at [751, 246] on div "# Welcome to [PERSON_NAME]! Prepare for combat! # Venture through the maze and …" at bounding box center [802, 184] width 230 height 330
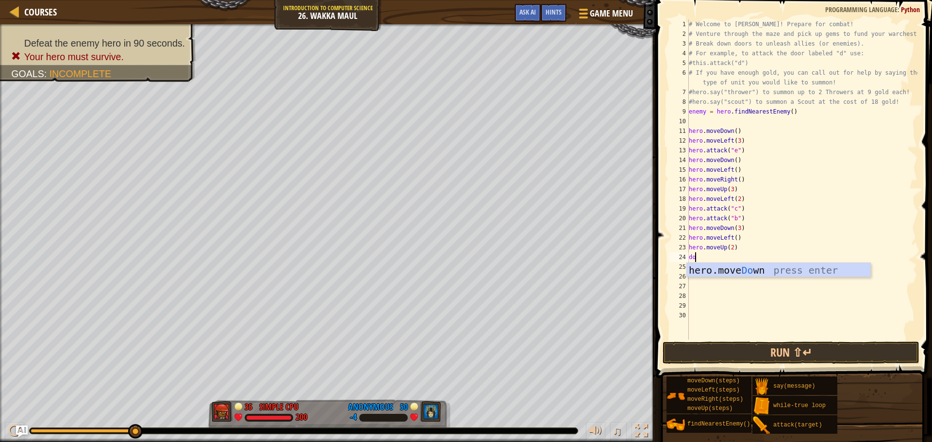
type textarea "dow"
click at [733, 259] on div "# Welcome to [PERSON_NAME]! Prepare for combat! # Venture through the maze and …" at bounding box center [802, 189] width 230 height 340
type textarea "hero.moveDown(1)"
click at [741, 256] on div "# Welcome to [PERSON_NAME]! Prepare for combat! # Venture through the maze and …" at bounding box center [802, 189] width 230 height 340
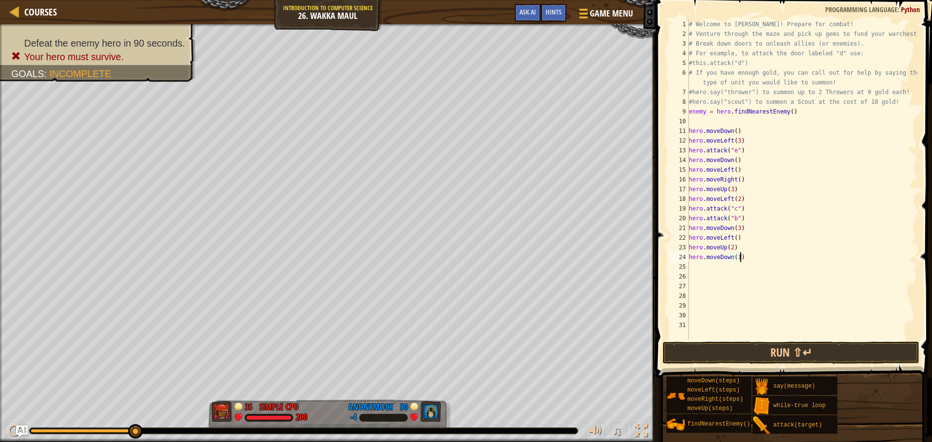
scroll to position [4, 0]
type textarea "left"
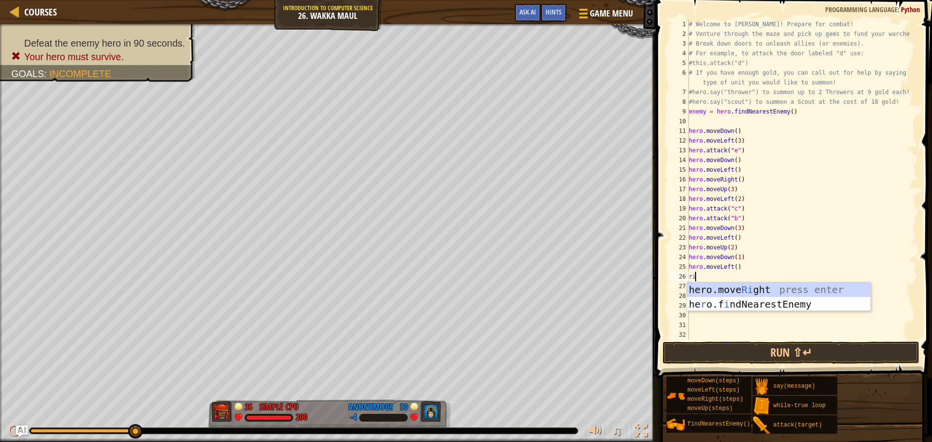
type textarea "right"
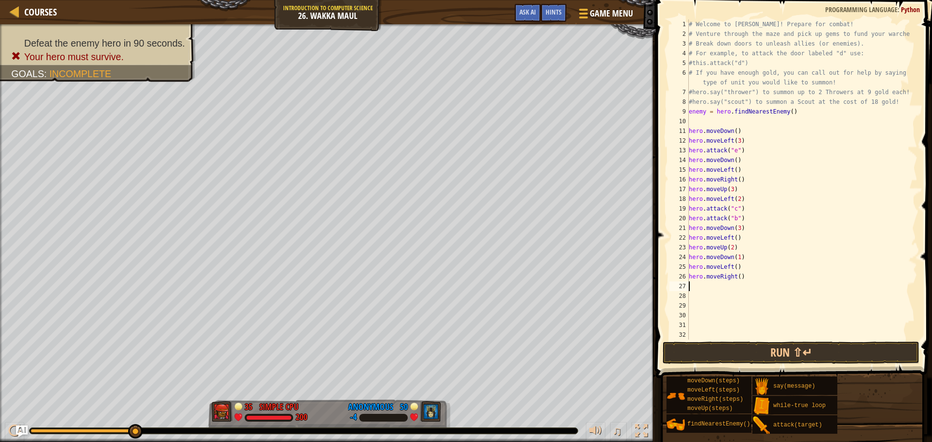
click at [737, 274] on div "# Welcome to [PERSON_NAME]! Prepare for combat! # Venture through the maze and …" at bounding box center [798, 189] width 223 height 340
click at [814, 352] on button "Run ⇧↵" at bounding box center [790, 353] width 257 height 22
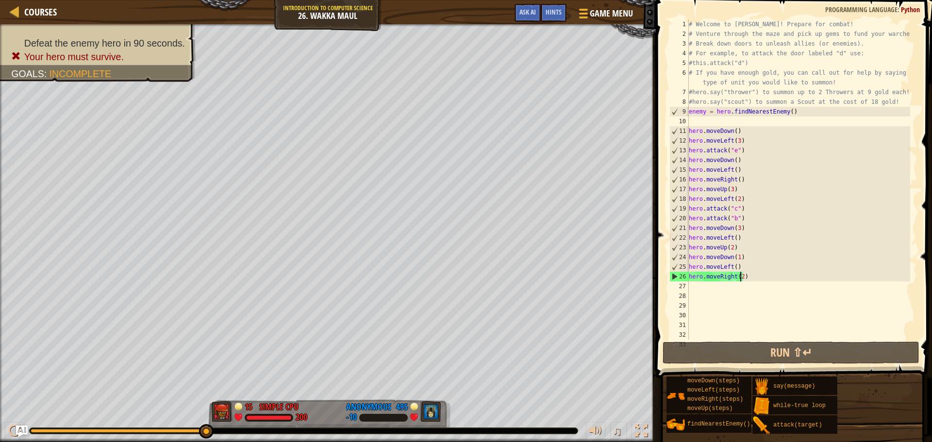
click at [758, 270] on div "# Welcome to [PERSON_NAME]! Prepare for combat! # Venture through the maze and …" at bounding box center [798, 189] width 223 height 340
click at [758, 274] on div "# Welcome to [PERSON_NAME]! Prepare for combat! # Venture through the maze and …" at bounding box center [798, 189] width 223 height 340
type textarea "hero.moveRight(2)"
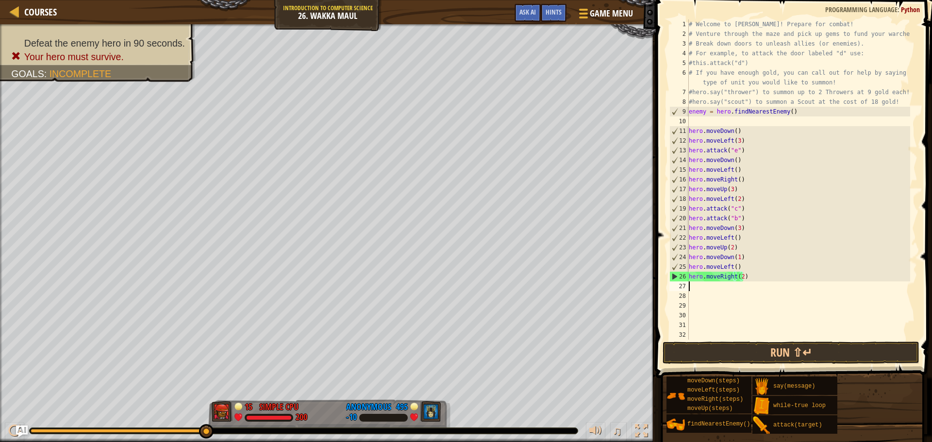
scroll to position [4, 0]
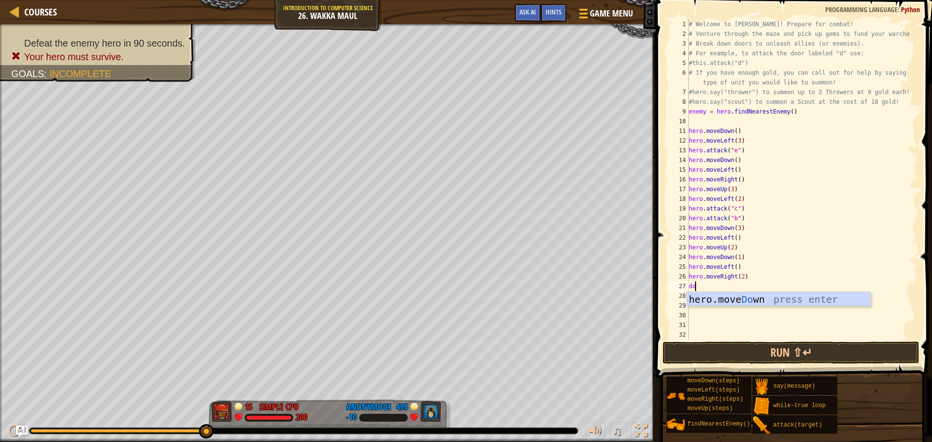
type textarea "down"
type textarea "right"
click at [735, 296] on div "# Welcome to [PERSON_NAME]! Prepare for combat! # Venture through the maze and …" at bounding box center [798, 189] width 223 height 340
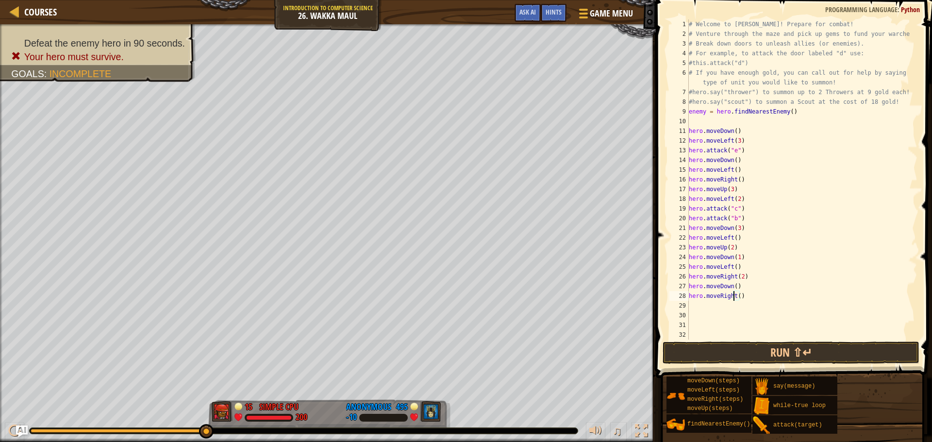
click at [736, 297] on div "# Welcome to [PERSON_NAME]! Prepare for combat! # Venture through the maze and …" at bounding box center [798, 189] width 223 height 340
type textarea "hero.moveRight(3)"
click at [750, 295] on div "# Welcome to [PERSON_NAME]! Prepare for combat! # Venture through the maze and …" at bounding box center [798, 189] width 223 height 340
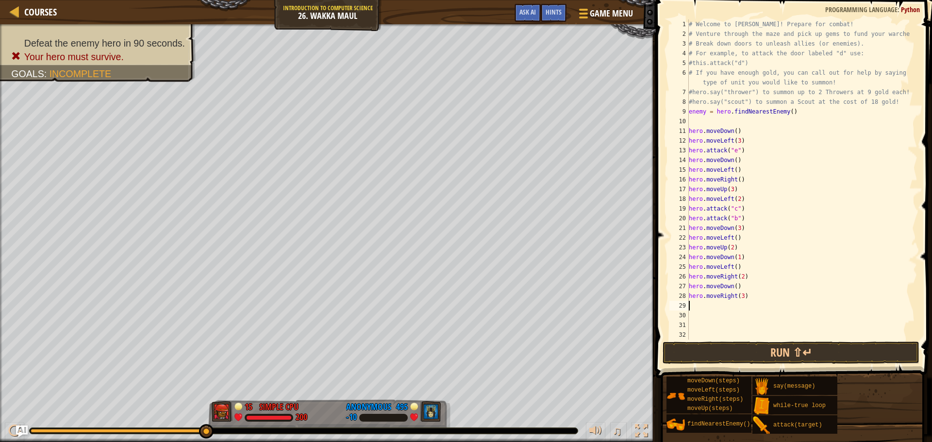
type textarea "up"
drag, startPoint x: 725, startPoint y: 304, endPoint x: 730, endPoint y: 301, distance: 5.9
click at [725, 303] on div "# Welcome to [PERSON_NAME]! Prepare for combat! # Venture through the maze and …" at bounding box center [798, 189] width 223 height 340
click at [728, 307] on div "# Welcome to [PERSON_NAME]! Prepare for combat! # Venture through the maze and …" at bounding box center [798, 189] width 223 height 340
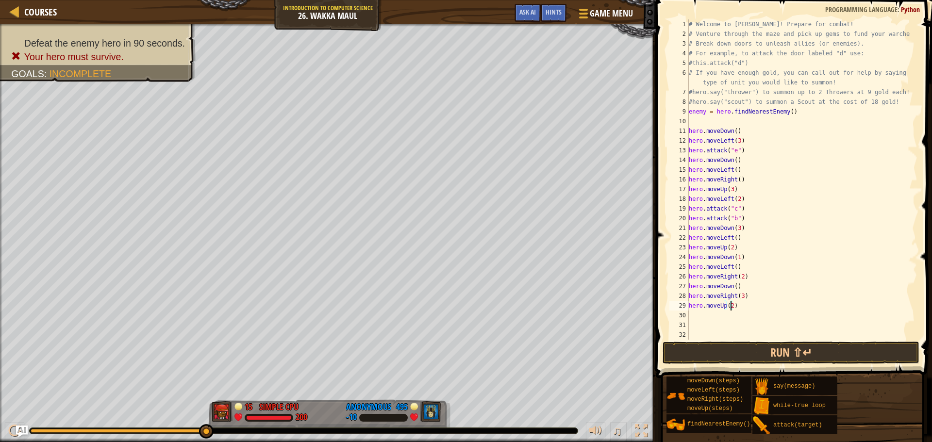
click at [739, 287] on div "# Welcome to [PERSON_NAME]! Prepare for combat! # Venture through the maze and …" at bounding box center [798, 189] width 223 height 340
type textarea "hero.moveDown()"
click at [776, 348] on button "Run ⇧↵" at bounding box center [790, 353] width 257 height 22
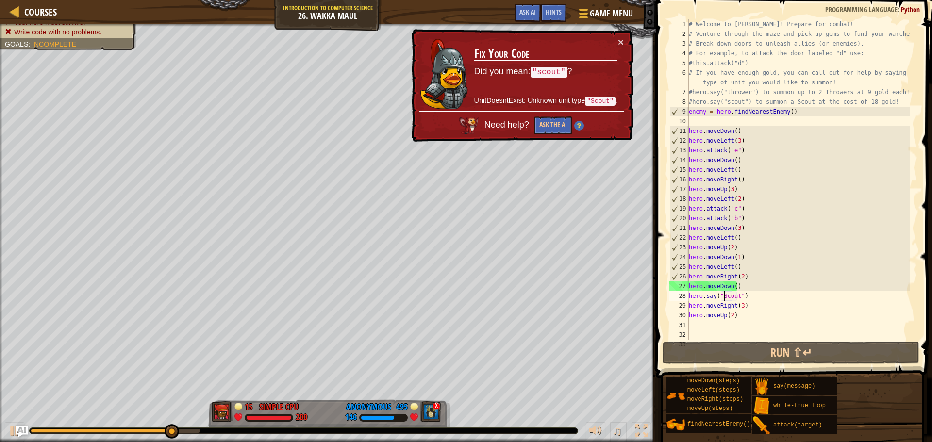
click at [722, 294] on div "# Welcome to [PERSON_NAME]! Prepare for combat! # Venture through the maze and …" at bounding box center [798, 189] width 223 height 340
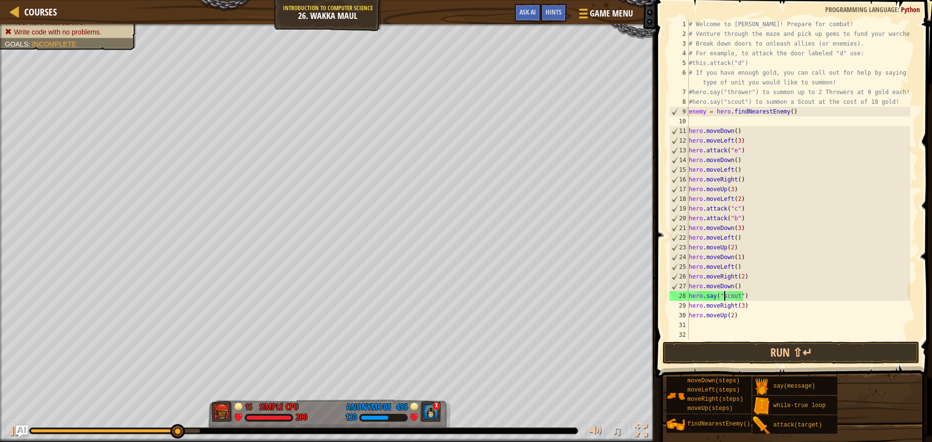
scroll to position [4, 3]
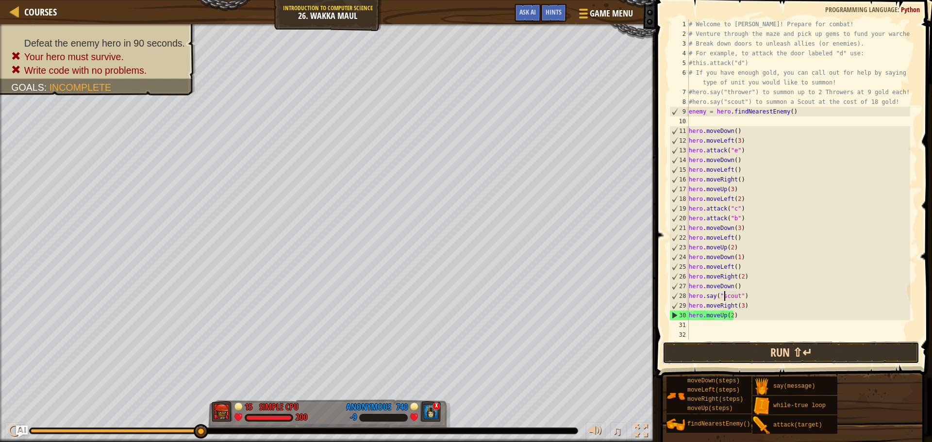
click at [758, 355] on button "Run ⇧↵" at bounding box center [790, 353] width 257 height 22
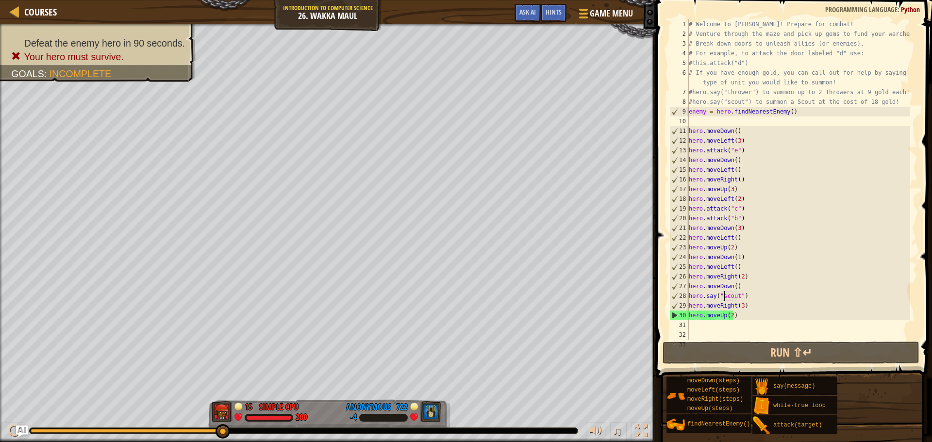
click at [759, 317] on div "# Welcome to [PERSON_NAME]! Prepare for combat! # Venture through the maze and …" at bounding box center [798, 189] width 223 height 340
type textarea "hero.moveUp(2)"
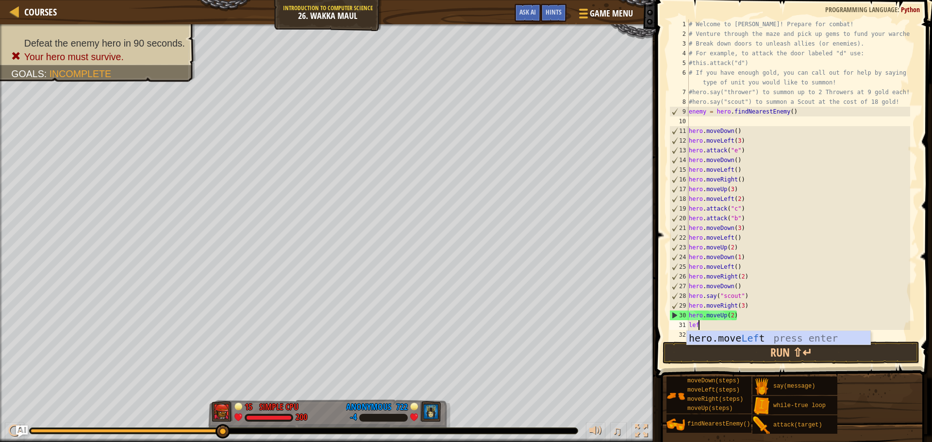
type textarea "left"
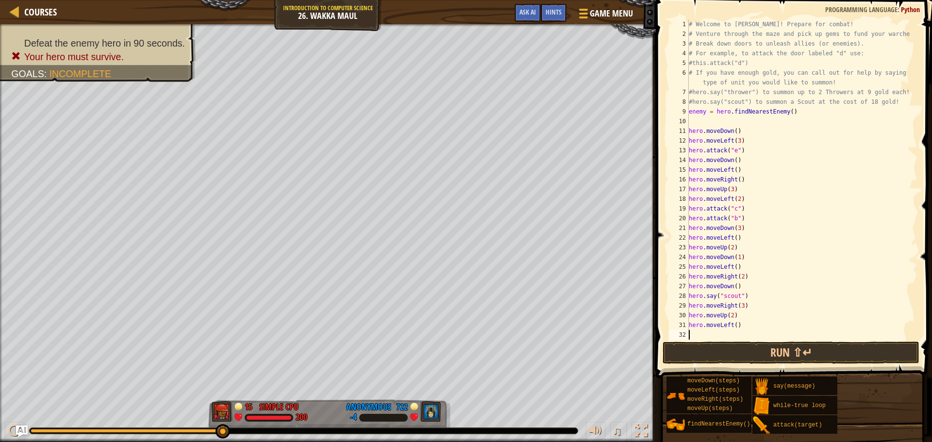
click at [734, 324] on div "# Welcome to [PERSON_NAME]! Prepare for combat! # Venture through the maze and …" at bounding box center [798, 189] width 223 height 340
type textarea "hero.moveLeft(5)"
click at [760, 356] on button "Run ⇧↵" at bounding box center [790, 353] width 257 height 22
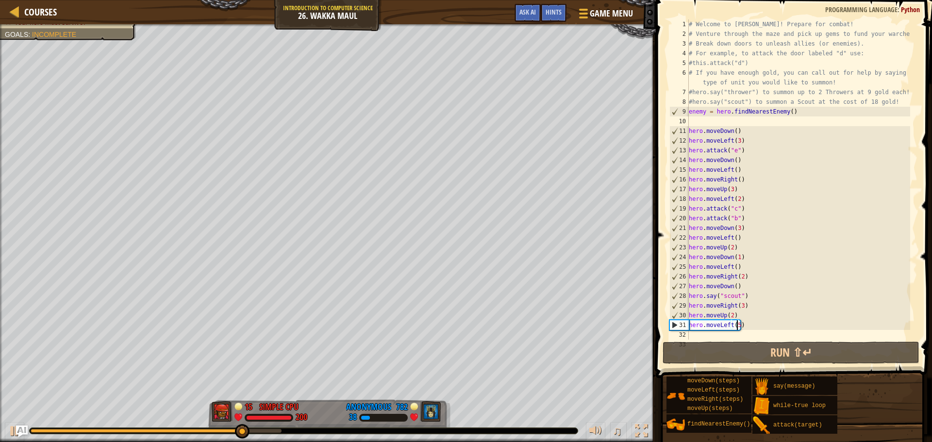
click at [736, 333] on div "# Welcome to [PERSON_NAME]! Prepare for combat! # Venture through the maze and …" at bounding box center [798, 189] width 223 height 340
type textarea "up"
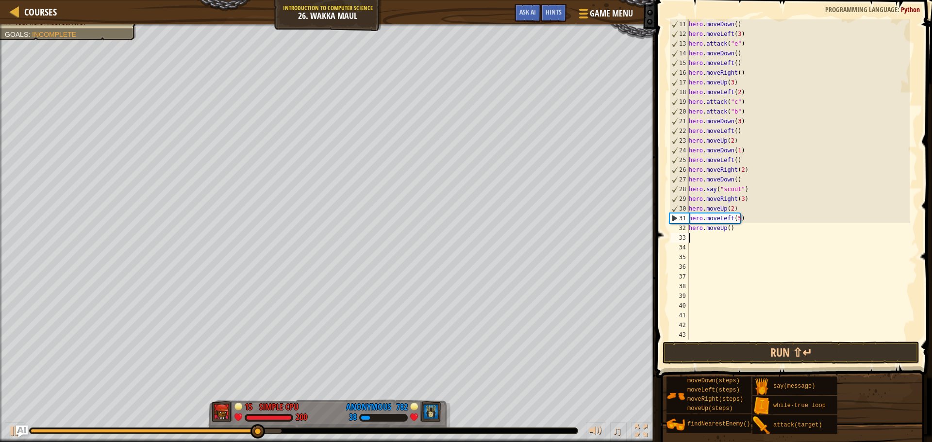
scroll to position [107, 0]
click at [725, 231] on div "hero . moveDown ( ) hero . moveLeft ( 3 ) hero . attack ( "e" ) hero . moveDown…" at bounding box center [798, 189] width 223 height 340
type textarea "hero.moveUp(2)"
click at [740, 226] on div "hero . moveDown ( ) hero . moveLeft ( 3 ) hero . attack ( "e" ) hero . moveDown…" at bounding box center [798, 189] width 223 height 340
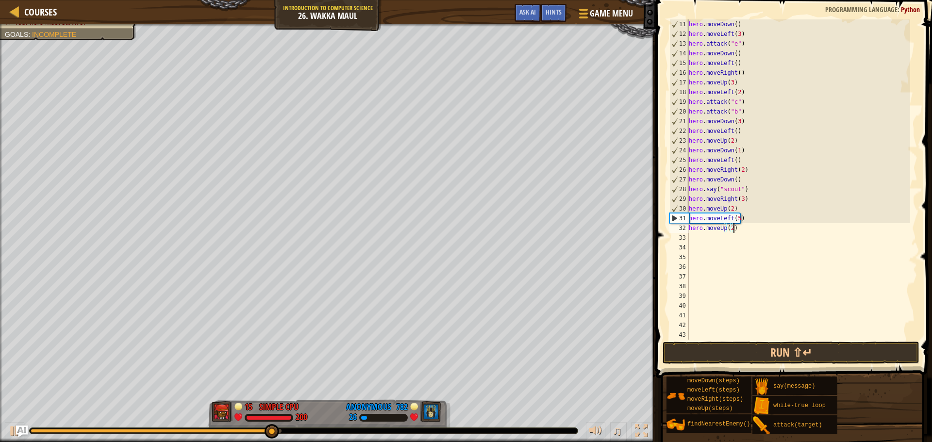
scroll to position [4, 0]
type textarea "right"
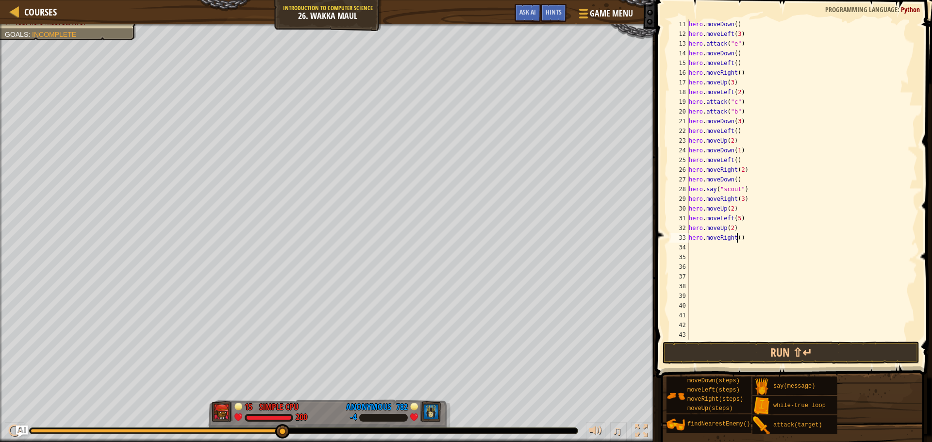
click at [736, 241] on div "hero . moveDown ( ) hero . moveLeft ( 3 ) hero . attack ( "e" ) hero . moveDown…" at bounding box center [798, 189] width 223 height 340
type textarea "hero.moveRight(7)"
click at [747, 241] on div "hero . moveDown ( ) hero . moveLeft ( 3 ) hero . attack ( "e" ) hero . moveDown…" at bounding box center [798, 189] width 223 height 340
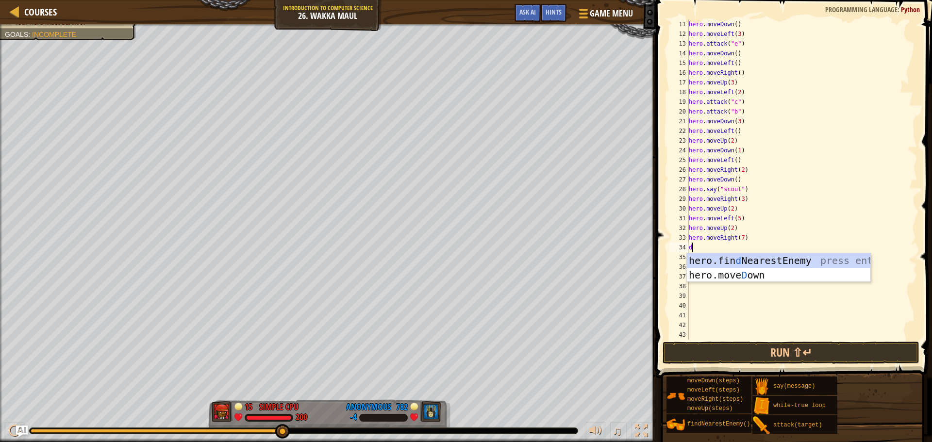
type textarea "down"
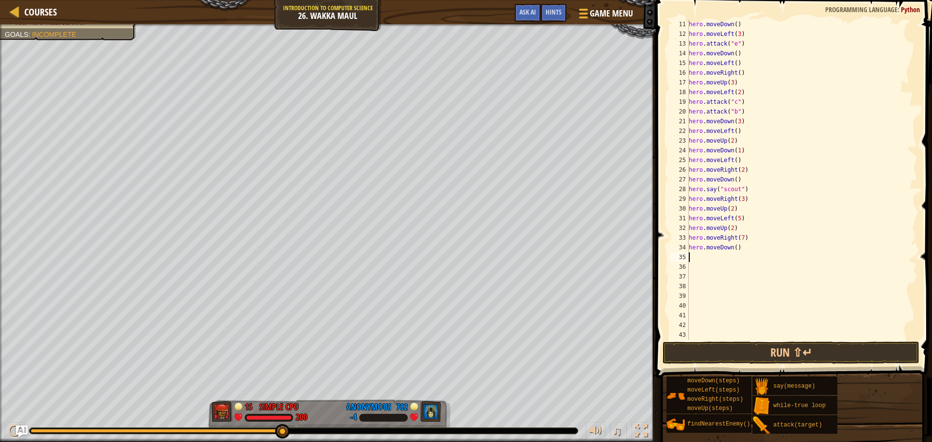
click at [733, 248] on div "hero . moveDown ( ) hero . moveLeft ( 3 ) hero . attack ( "e" ) hero . moveDown…" at bounding box center [798, 189] width 223 height 340
type textarea "hero.moveDown(4)"
click at [746, 249] on div "hero . moveDown ( ) hero . moveLeft ( 3 ) hero . attack ( "e" ) hero . moveDown…" at bounding box center [798, 189] width 223 height 340
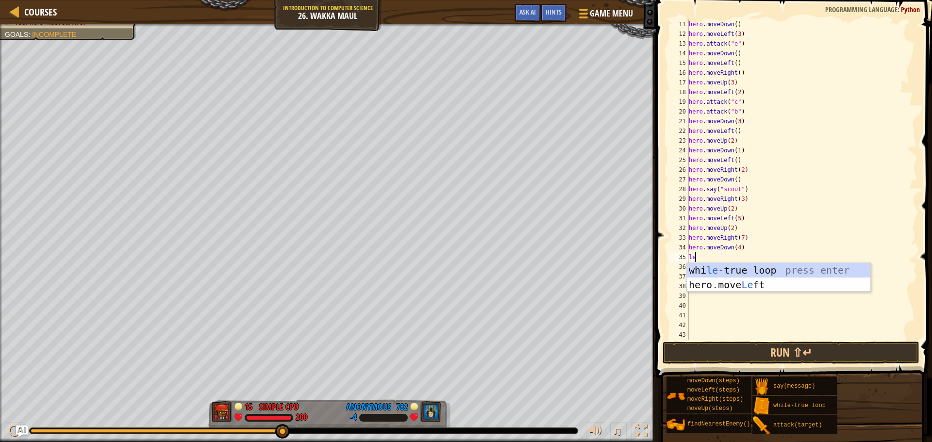
type textarea "left"
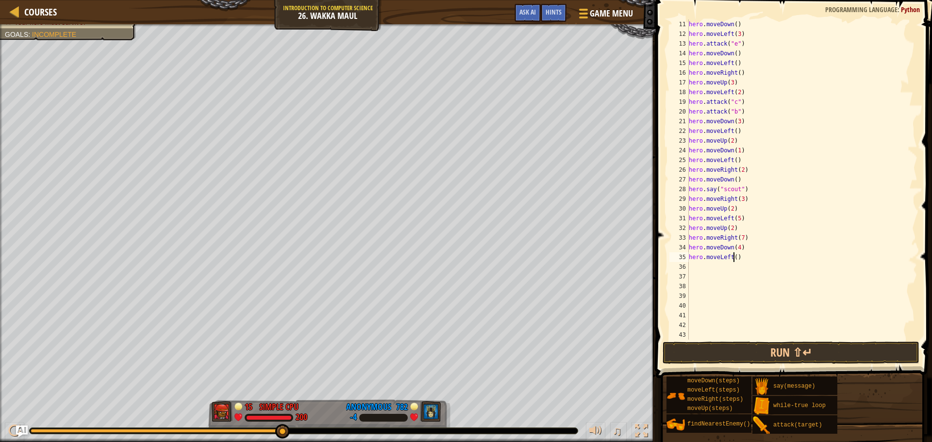
click at [734, 259] on div "hero . moveDown ( ) hero . moveLeft ( 3 ) hero . attack ( "e" ) hero . moveDown…" at bounding box center [798, 189] width 223 height 340
type textarea "hero.moveLeft(2)"
click at [741, 258] on div "hero . moveDown ( ) hero . moveLeft ( 3 ) hero . attack ( "e" ) hero . moveDown…" at bounding box center [798, 189] width 223 height 340
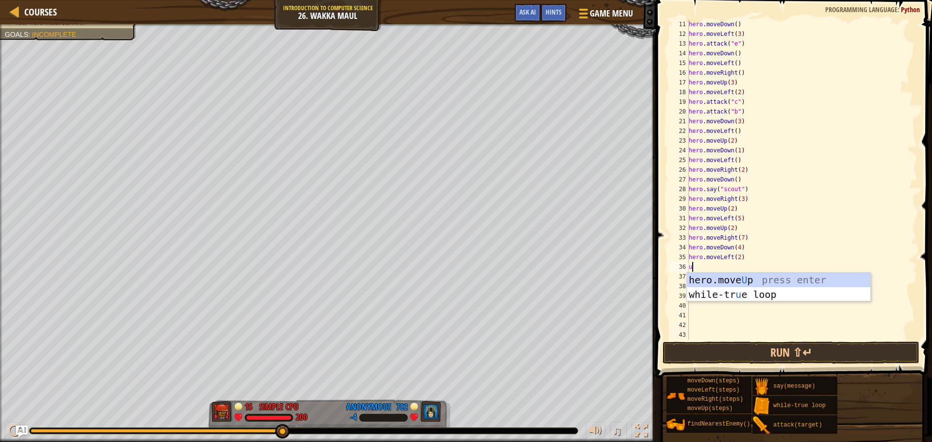
type textarea "up"
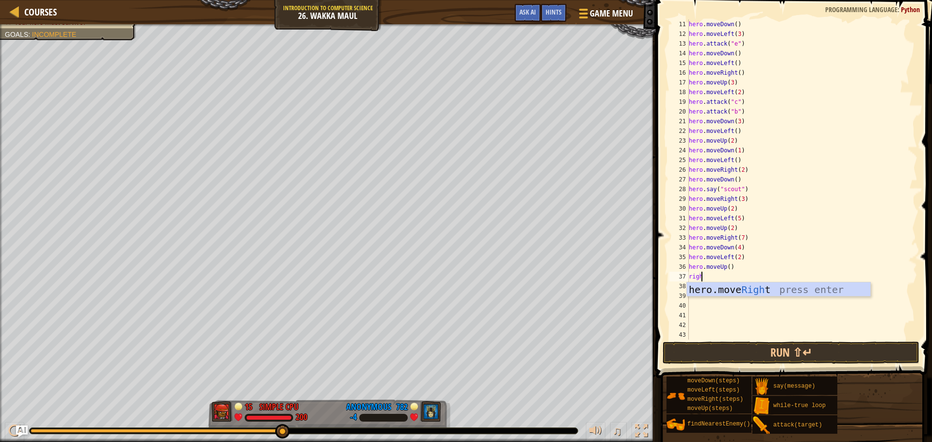
type textarea "right"
type textarea "down"
click at [732, 289] on div "hero . moveDown ( ) hero . moveLeft ( 3 ) hero . attack ( "e" ) hero . moveDown…" at bounding box center [798, 189] width 223 height 340
type textarea "hero.moveDown(2)"
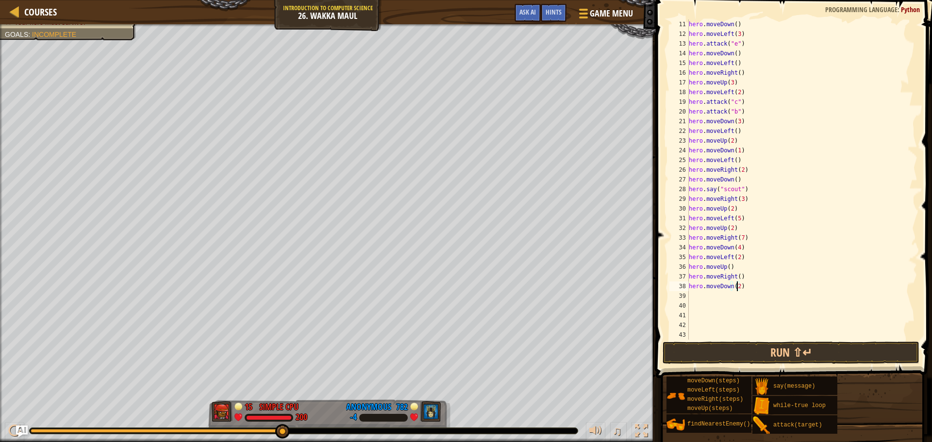
click at [746, 285] on div "hero . moveDown ( ) hero . moveLeft ( 3 ) hero . attack ( "e" ) hero . moveDown…" at bounding box center [798, 189] width 223 height 340
type textarea "right"
type textarea "left"
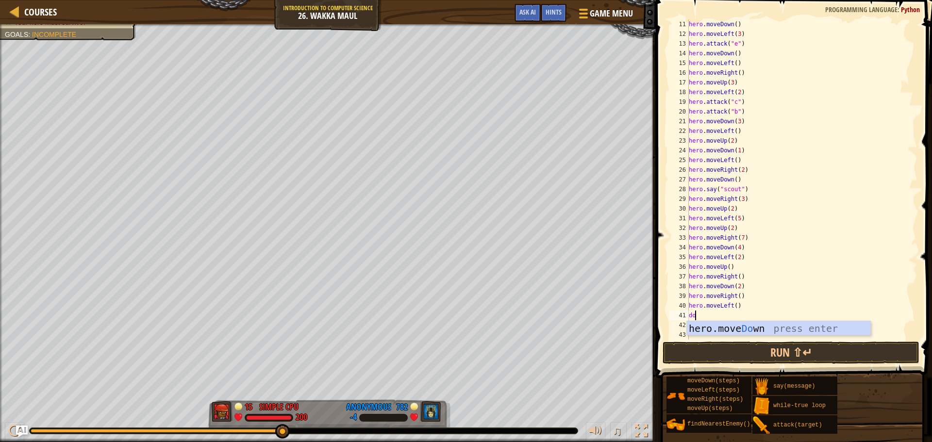
type textarea "down"
click at [732, 315] on div "hero . moveDown ( ) hero . moveLeft ( 3 ) hero . attack ( "e" ) hero . moveDown…" at bounding box center [798, 189] width 223 height 340
type textarea "hero.moveDown(2)"
click at [753, 311] on div "hero . moveDown ( ) hero . moveLeft ( 3 ) hero . attack ( "e" ) hero . moveDown…" at bounding box center [798, 189] width 223 height 340
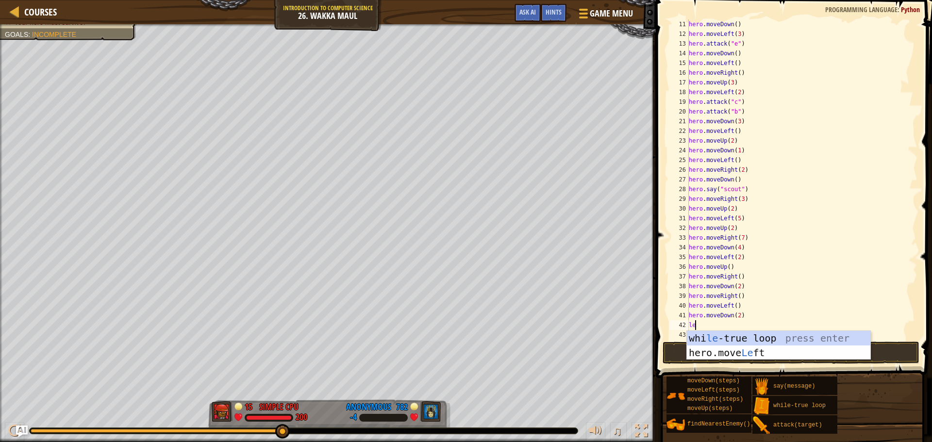
type textarea "left"
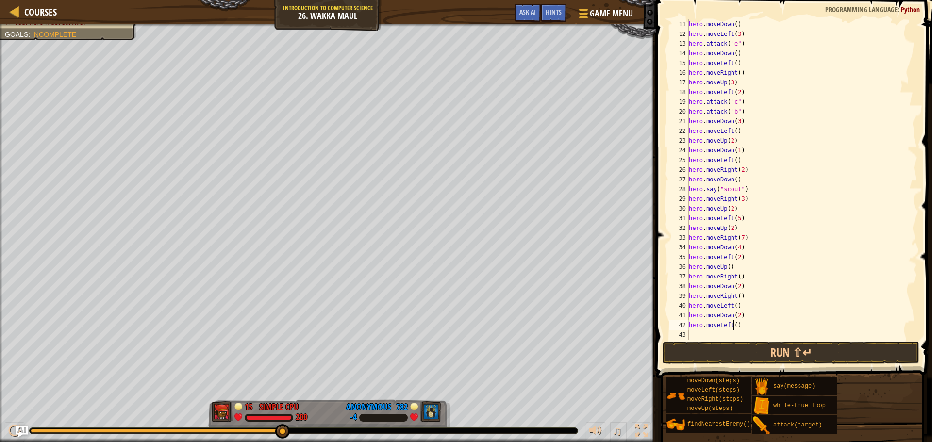
click at [733, 325] on div "hero . moveDown ( ) hero . moveLeft ( 3 ) hero . attack ( "e" ) hero . moveDown…" at bounding box center [798, 189] width 223 height 340
type textarea "hero.moveLeft(2)"
click at [751, 327] on div "hero . moveDown ( ) hero . moveLeft ( 3 ) hero . attack ( "e" ) hero . moveDown…" at bounding box center [798, 189] width 223 height 340
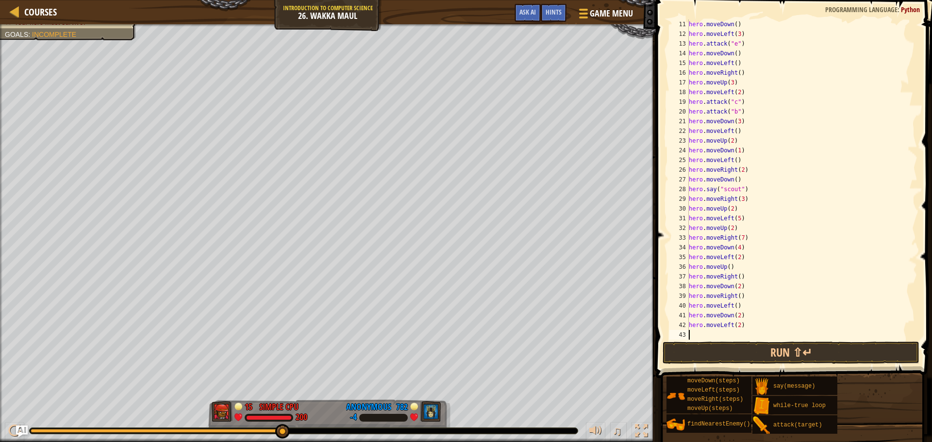
type textarea "up"
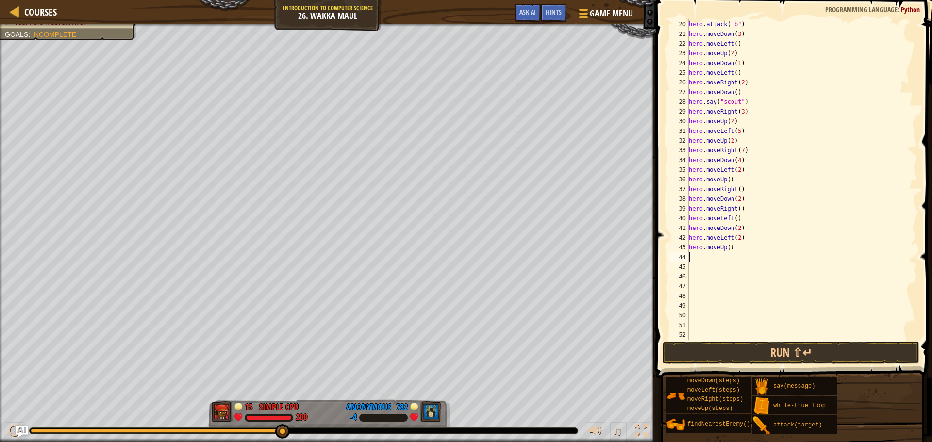
click at [724, 247] on div "hero . attack ( "b" ) hero . moveDown ( 3 ) hero . moveLeft ( ) hero . moveUp (…" at bounding box center [798, 189] width 223 height 340
click at [725, 247] on div "hero . attack ( "b" ) hero . moveDown ( 3 ) hero . moveLeft ( ) hero . moveUp (…" at bounding box center [798, 189] width 223 height 340
click at [727, 248] on div "hero . attack ( "b" ) hero . moveDown ( 3 ) hero . moveLeft ( ) hero . moveUp (…" at bounding box center [798, 179] width 223 height 320
type textarea "hero.moveUp(2)"
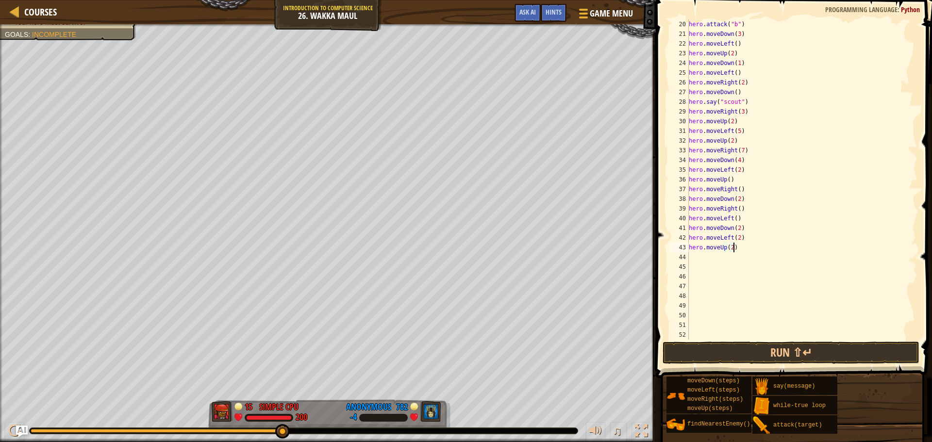
click at [743, 249] on div "hero . attack ( "b" ) hero . moveDown ( 3 ) hero . moveLeft ( ) hero . moveUp (…" at bounding box center [798, 189] width 223 height 340
type textarea "left"
type textarea "down"
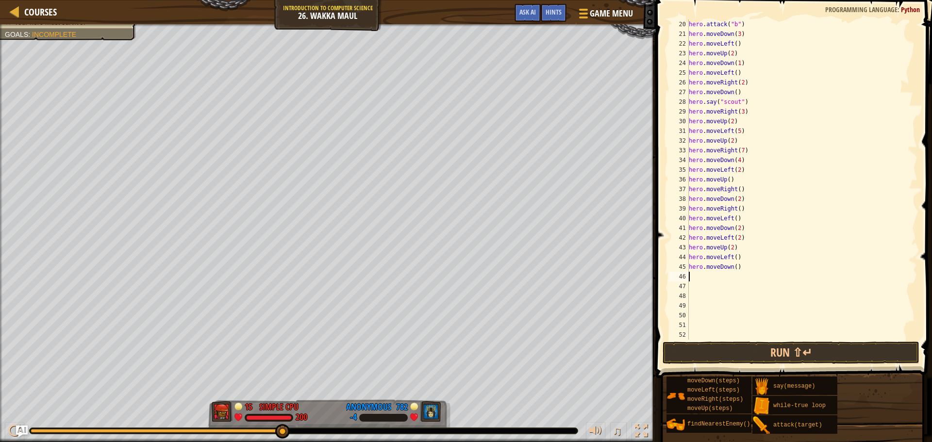
click at [733, 265] on div "hero . attack ( "b" ) hero . moveDown ( 3 ) hero . moveLeft ( ) hero . moveUp (…" at bounding box center [798, 189] width 223 height 340
type textarea "hero.moveDown(2)"
click at [748, 264] on div "hero . attack ( "b" ) hero . moveDown ( 3 ) hero . moveLeft ( ) hero . moveUp (…" at bounding box center [798, 189] width 223 height 340
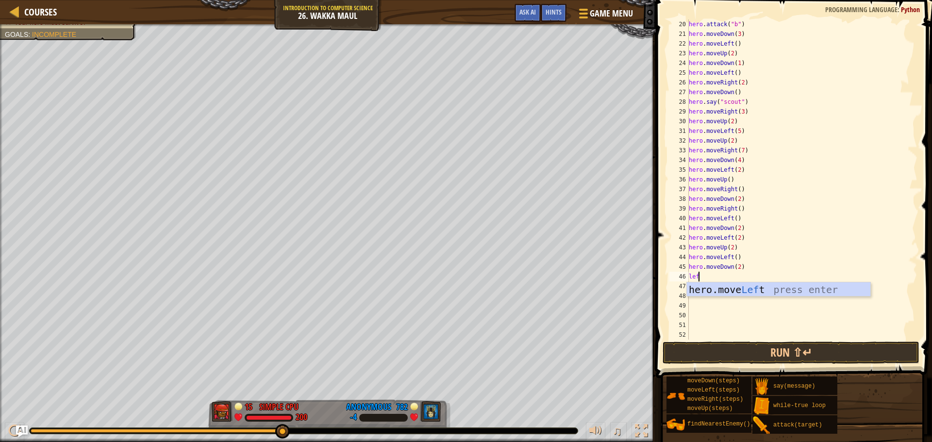
type textarea "left"
click at [734, 278] on div "hero . attack ( "b" ) hero . moveDown ( 3 ) hero . moveLeft ( ) hero . moveUp (…" at bounding box center [798, 189] width 223 height 340
type textarea "hero.moveLeft(2)"
click at [740, 277] on div "hero . attack ( "b" ) hero . moveDown ( 3 ) hero . moveLeft ( ) hero . moveUp (…" at bounding box center [798, 189] width 223 height 340
type textarea "up"
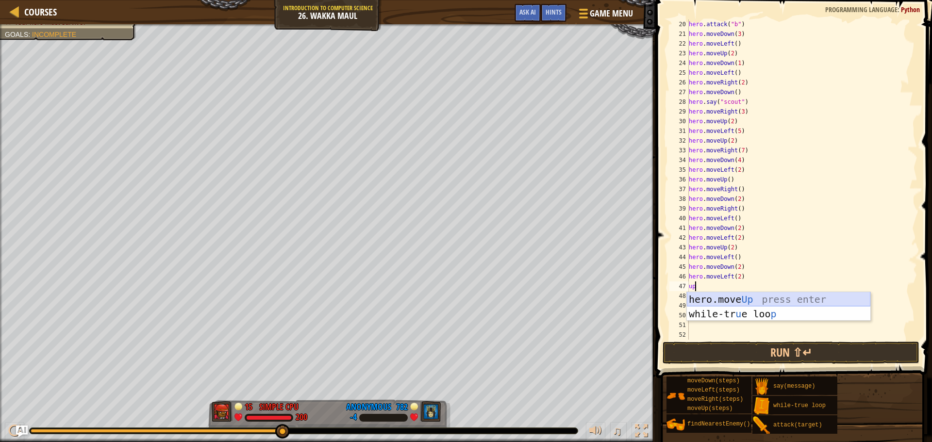
click at [757, 294] on div "hero.move Up press enter while-tr u e loo p press enter" at bounding box center [778, 321] width 183 height 58
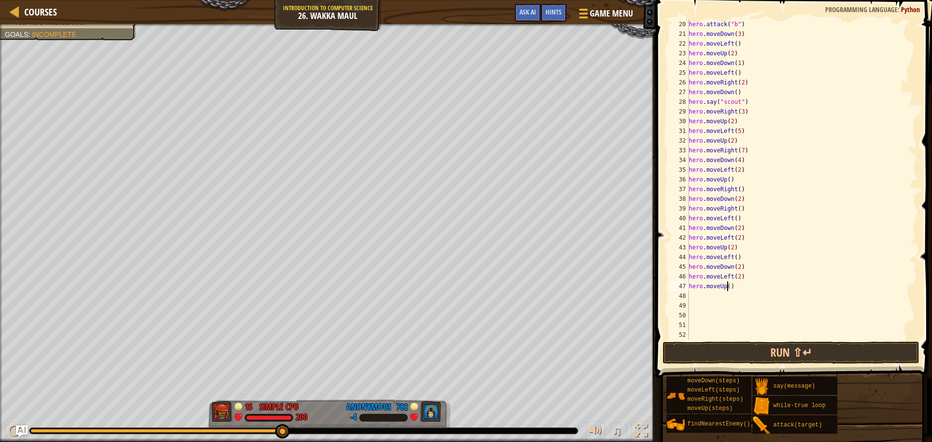
click at [727, 283] on div "hero . attack ( "b" ) hero . moveDown ( 3 ) hero . moveLeft ( ) hero . moveUp (…" at bounding box center [798, 189] width 223 height 340
click at [750, 348] on button "Run ⇧↵" at bounding box center [790, 353] width 257 height 22
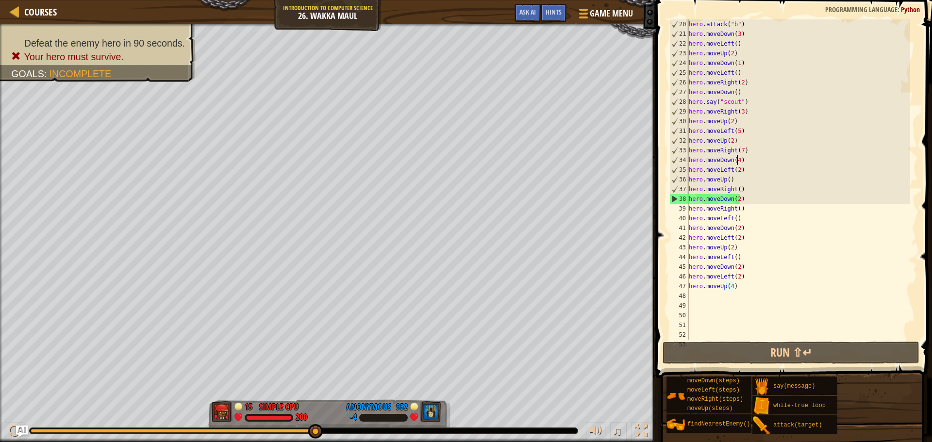
click at [737, 162] on div "hero . attack ( "b" ) hero . moveDown ( 3 ) hero . moveLeft ( ) hero . moveUp (…" at bounding box center [798, 189] width 223 height 340
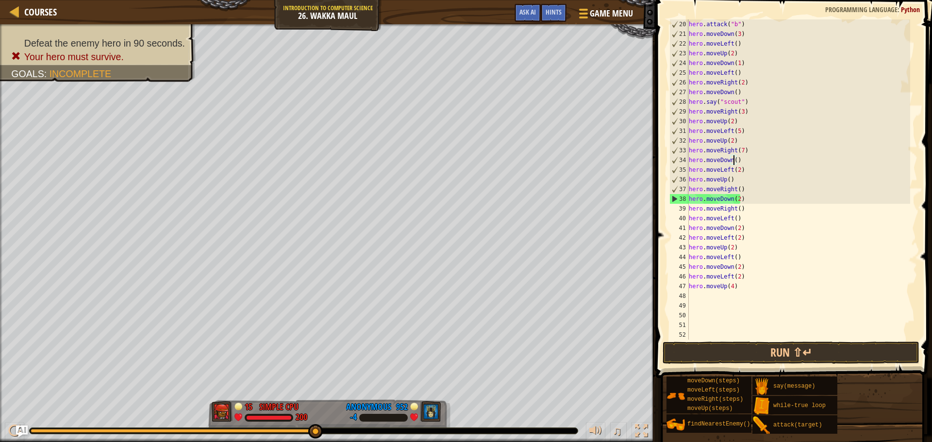
scroll to position [4, 3]
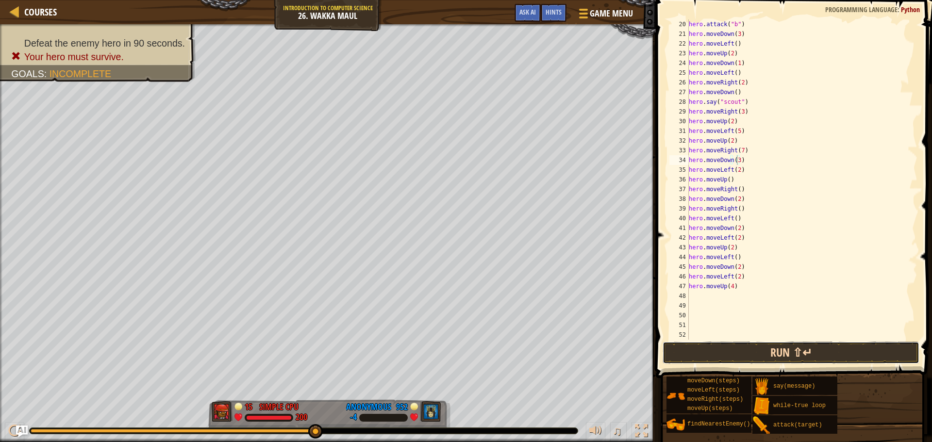
click at [836, 352] on button "Run ⇧↵" at bounding box center [790, 353] width 257 height 22
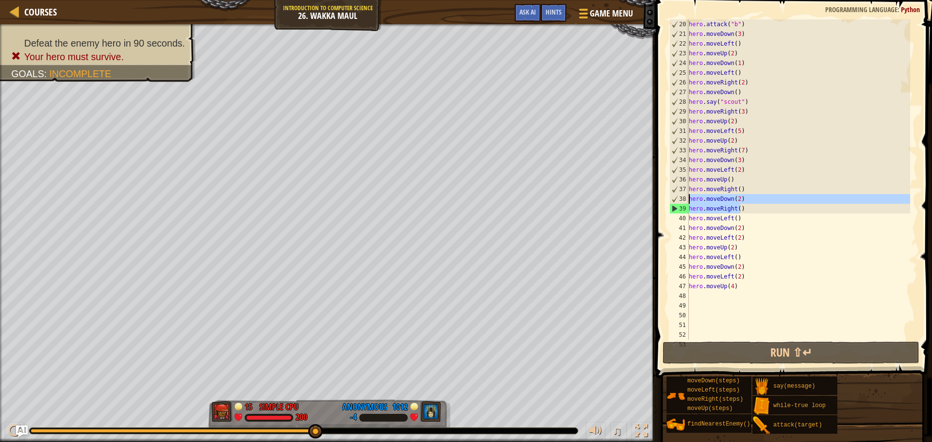
drag, startPoint x: 747, startPoint y: 205, endPoint x: 680, endPoint y: 199, distance: 67.7
click at [680, 199] on div "hero.moveDown(3) 20 21 22 23 24 25 26 27 28 29 30 31 32 33 34 35 36 37 38 39 40…" at bounding box center [792, 179] width 250 height 320
type textarea "hero.moveDown(2) hero.moveRight()"
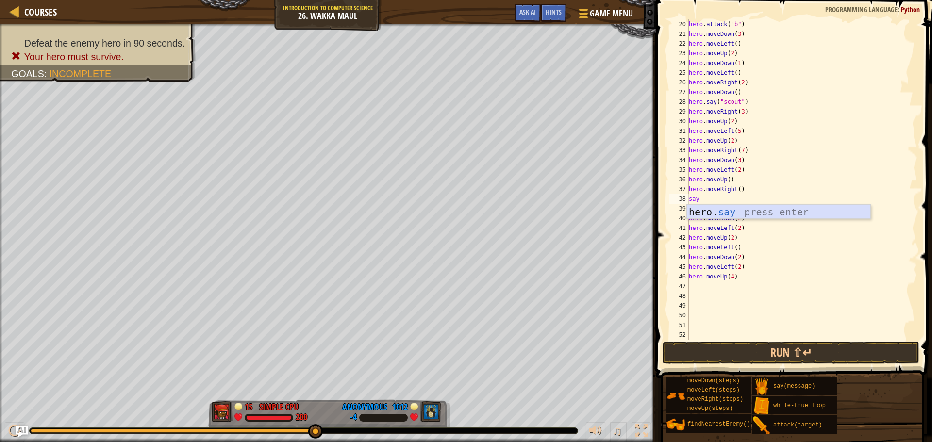
click at [790, 208] on div "hero. say press enter" at bounding box center [778, 227] width 183 height 44
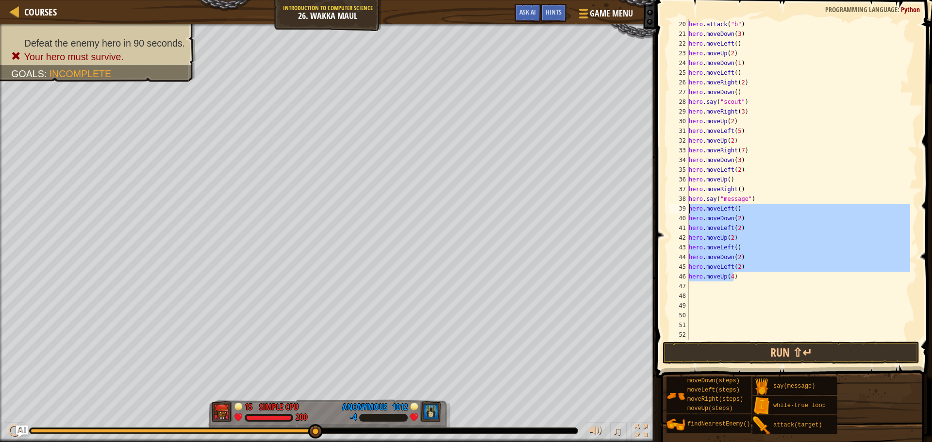
drag, startPoint x: 754, startPoint y: 278, endPoint x: 686, endPoint y: 212, distance: 94.7
click at [686, 212] on div "hero.say("message") 20 21 22 23 24 25 26 27 28 29 30 31 32 33 34 35 36 37 38 39…" at bounding box center [792, 179] width 250 height 320
type textarea "hero.moveLeft() hero.moveDown(2)"
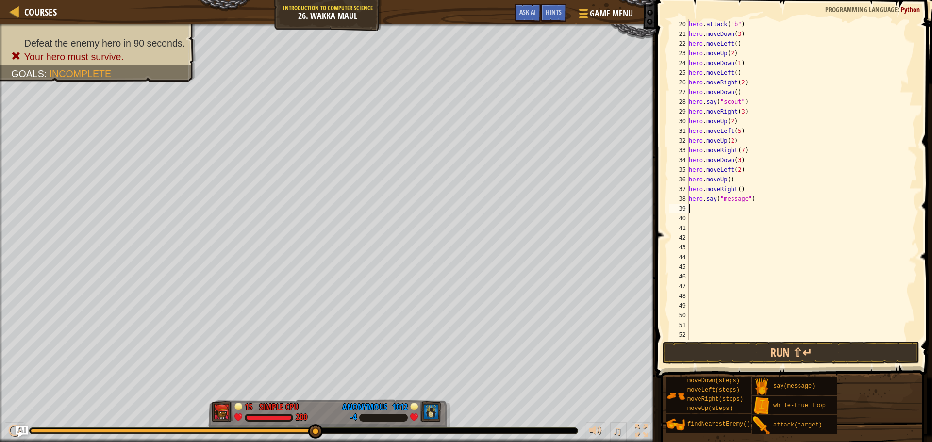
click at [726, 198] on div "hero . attack ( "b" ) hero . moveDown ( 3 ) hero . moveLeft ( ) hero . moveUp (…" at bounding box center [798, 189] width 223 height 340
drag, startPoint x: 738, startPoint y: 197, endPoint x: 681, endPoint y: 199, distance: 57.3
click at [681, 199] on div "hero.say("scout") 20 21 22 23 24 25 26 27 28 29 30 31 32 33 34 35 36 37 38 39 4…" at bounding box center [792, 179] width 250 height 320
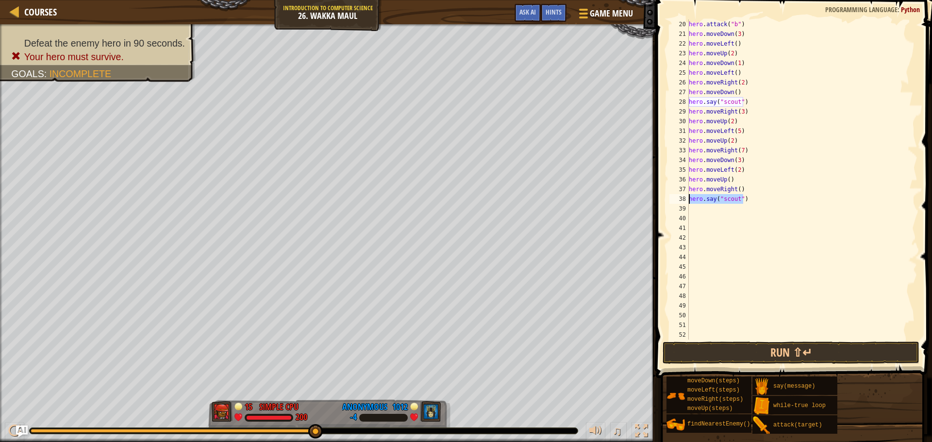
type textarea "hero.say("scout")"
click at [752, 197] on div "hero . attack ( "b" ) hero . moveDown ( 3 ) hero . moveLeft ( ) hero . moveUp (…" at bounding box center [798, 179] width 223 height 320
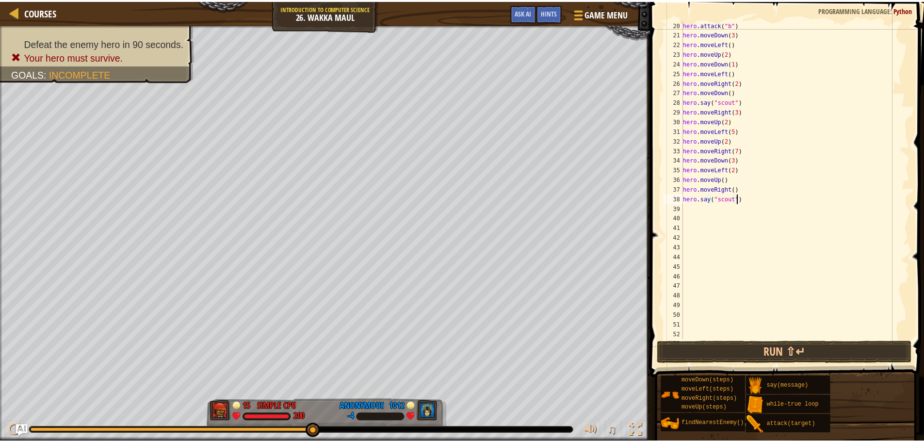
scroll to position [4, 0]
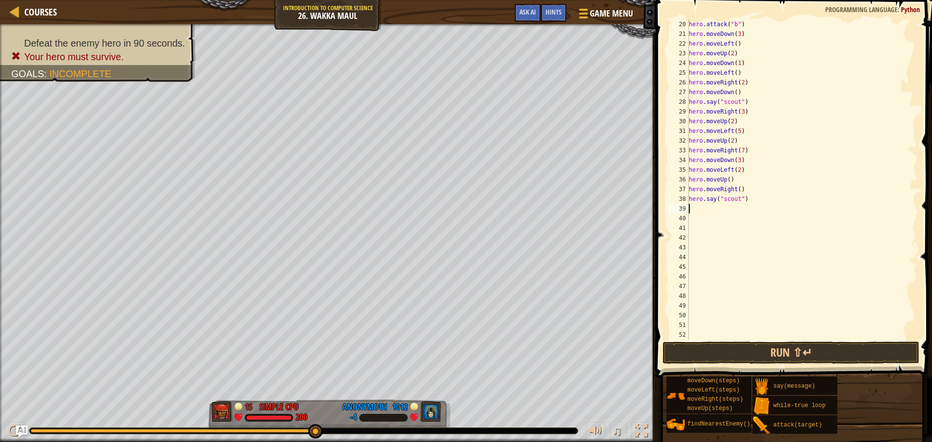
paste textarea "hero.say("scout")"
type textarea "hero.say("scout")"
paste textarea "hero.say("scout")"
type textarea "hero.say("scout")"
paste textarea "hero.say("scout")"
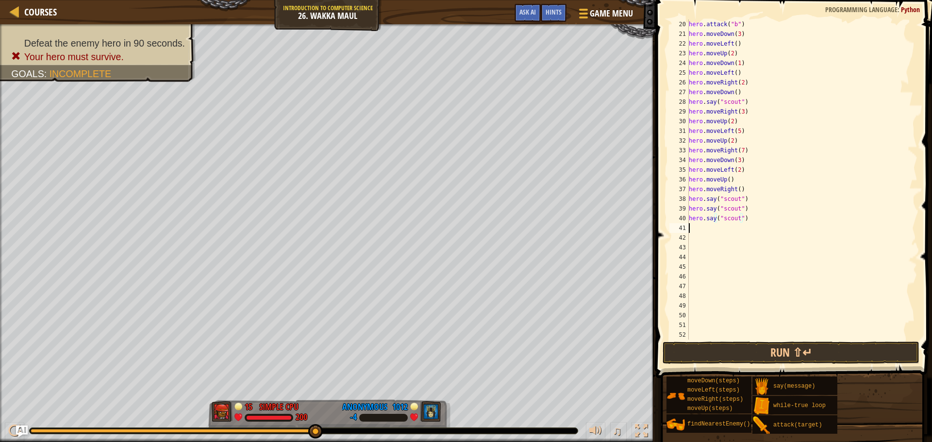
type textarea "hero.say("scout")"
paste textarea "hero.say("scout")"
type textarea "hero.say("scout")"
paste textarea "hero.say("scout")"
type textarea "hero.say("scout")"
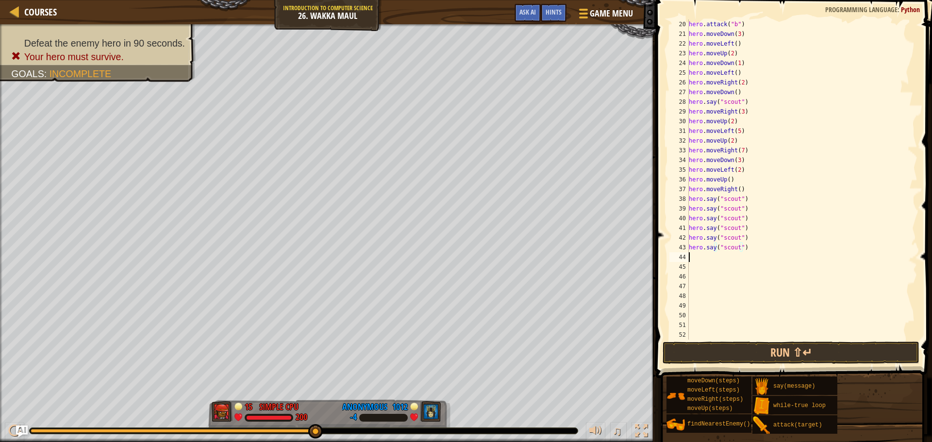
paste textarea "hero.say("scout")"
type textarea "hero.say("scout")"
paste textarea "hero.say("scout")"
type textarea "hero.say("scout")"
paste textarea "hero.say("scout")"
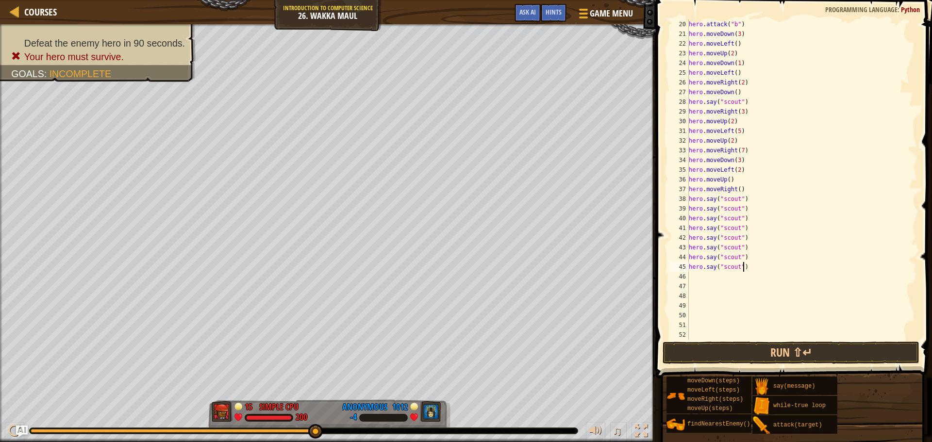
type textarea "hero.say("scout")"
paste textarea "hero.say("scout")"
type textarea "hero.say("scout")"
paste textarea "hero.say("scout")"
type textarea "hero.say("scout")"
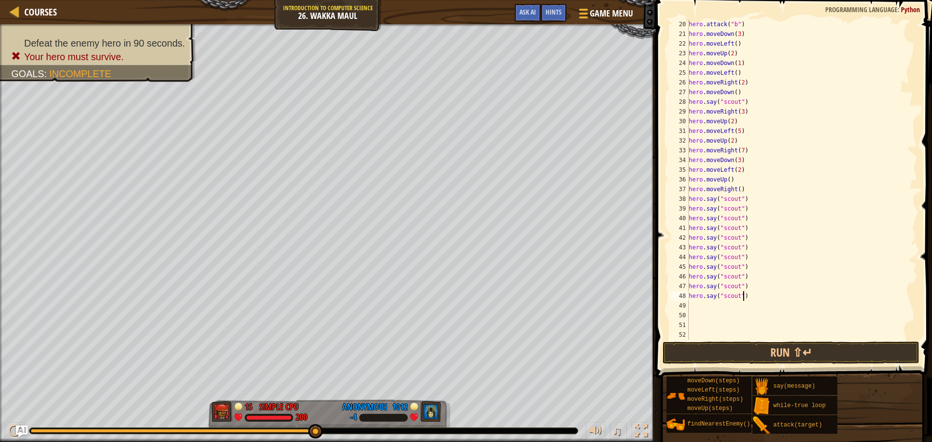
paste textarea "hero.say("scout")"
type textarea "hero.say("scout")"
paste textarea "hero.say("scout")"
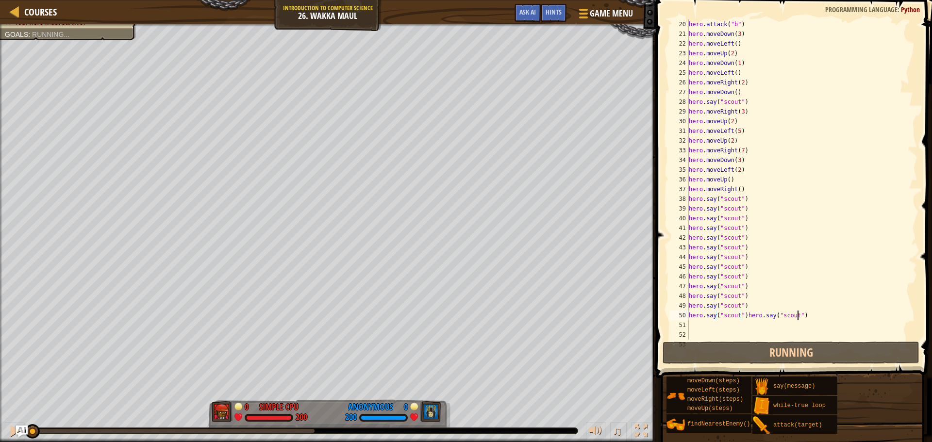
paste textarea "hero.say("scout")"
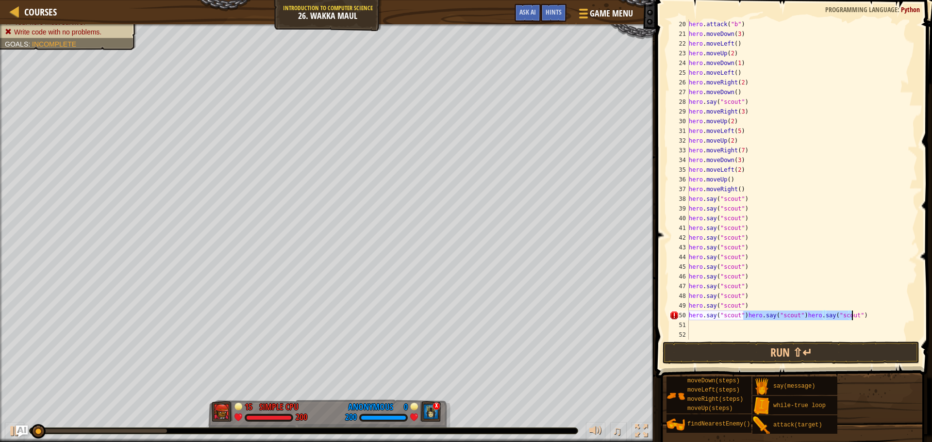
drag, startPoint x: 744, startPoint y: 312, endPoint x: 859, endPoint y: 315, distance: 115.5
click at [859, 315] on div "hero . attack ( "b" ) hero . moveDown ( 3 ) hero . moveLeft ( ) hero . moveUp (…" at bounding box center [798, 189] width 223 height 340
type textarea "hero.say("scout")"
click at [846, 321] on div "hero . attack ( "b" ) hero . moveDown ( 3 ) hero . moveLeft ( ) hero . moveUp (…" at bounding box center [798, 189] width 223 height 340
click at [788, 353] on button "Run ⇧↵" at bounding box center [790, 353] width 257 height 22
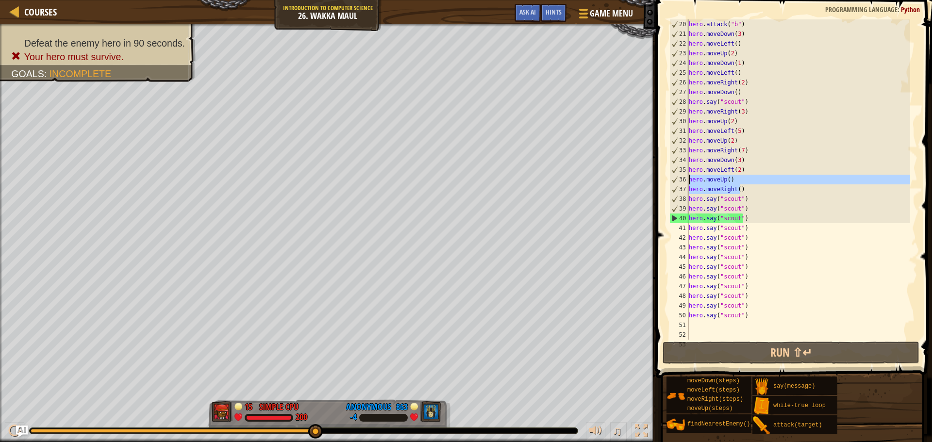
drag, startPoint x: 751, startPoint y: 187, endPoint x: 679, endPoint y: 180, distance: 72.2
click at [679, 180] on div "20 21 22 23 24 25 26 27 28 29 30 31 32 33 34 35 36 37 38 39 40 41 42 43 44 45 4…" at bounding box center [792, 179] width 250 height 320
type textarea "hero.moveUp() hero.moveRight()"
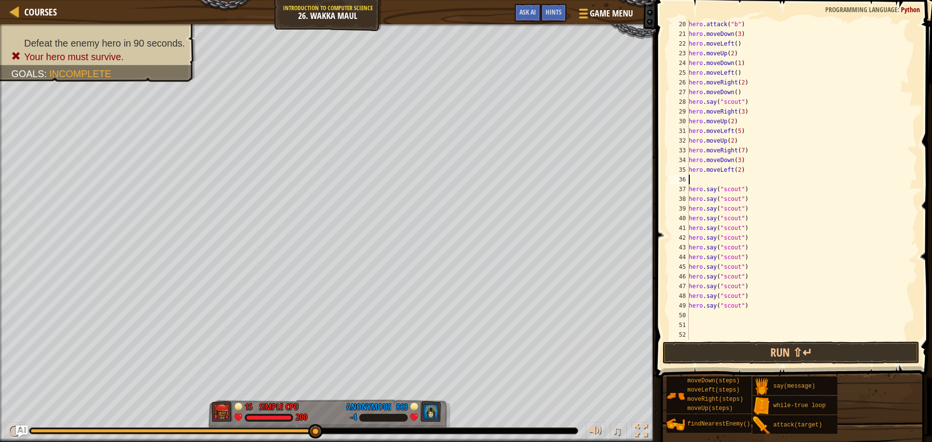
click at [736, 169] on div "hero . attack ( "b" ) hero . moveDown ( 3 ) hero . moveLeft ( ) hero . moveUp (…" at bounding box center [798, 189] width 223 height 340
type textarea "hero.moveLeft()"
click at [733, 183] on div "hero . attack ( "b" ) hero . moveDown ( 3 ) hero . moveLeft ( ) hero . moveUp (…" at bounding box center [798, 189] width 223 height 340
click at [784, 348] on button "Run ⇧↵" at bounding box center [790, 353] width 257 height 22
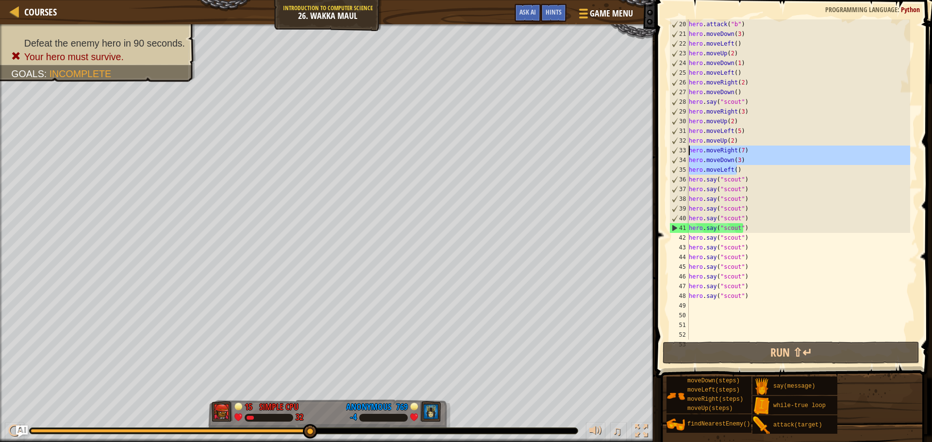
drag, startPoint x: 738, startPoint y: 170, endPoint x: 680, endPoint y: 151, distance: 61.2
click at [680, 151] on div "hero.moveLeft() 20 21 22 23 24 25 26 27 28 29 30 31 32 33 34 35 36 37 38 39 40 …" at bounding box center [792, 179] width 250 height 320
type textarea "hero.moveRight(7) hero.moveDown(3)"
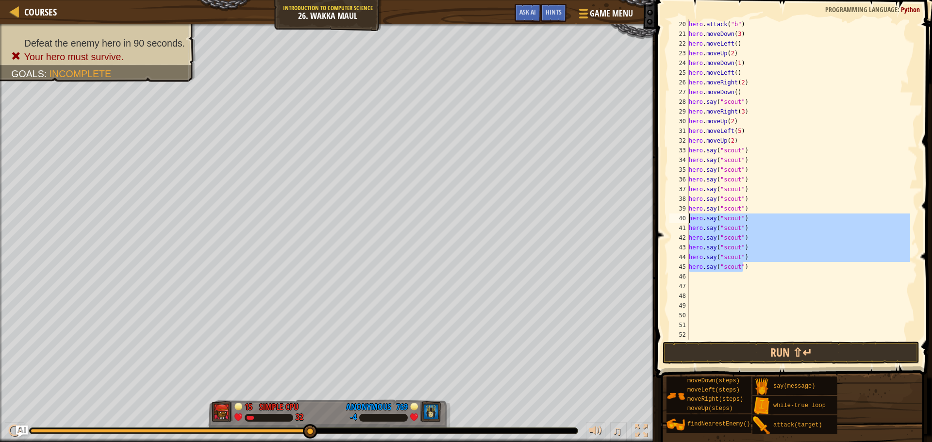
drag, startPoint x: 759, startPoint y: 268, endPoint x: 680, endPoint y: 218, distance: 93.6
click at [680, 218] on div "hero.moveUp(2) 20 21 22 23 24 25 26 27 28 29 30 31 32 33 34 35 36 37 38 39 40 4…" at bounding box center [792, 179] width 250 height 320
click at [755, 264] on div "hero . attack ( "b" ) hero . moveDown ( 3 ) hero . moveLeft ( ) hero . moveUp (…" at bounding box center [798, 179] width 223 height 320
type textarea "hero.say("scout")"
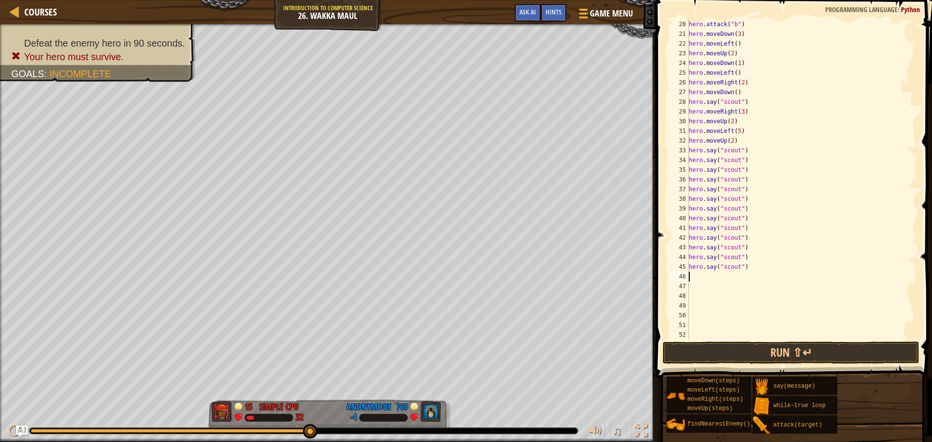
paste textarea "hero.say("scout")"
type textarea "hero.say("scout")"
click at [778, 346] on button "Run ⇧↵" at bounding box center [790, 353] width 257 height 22
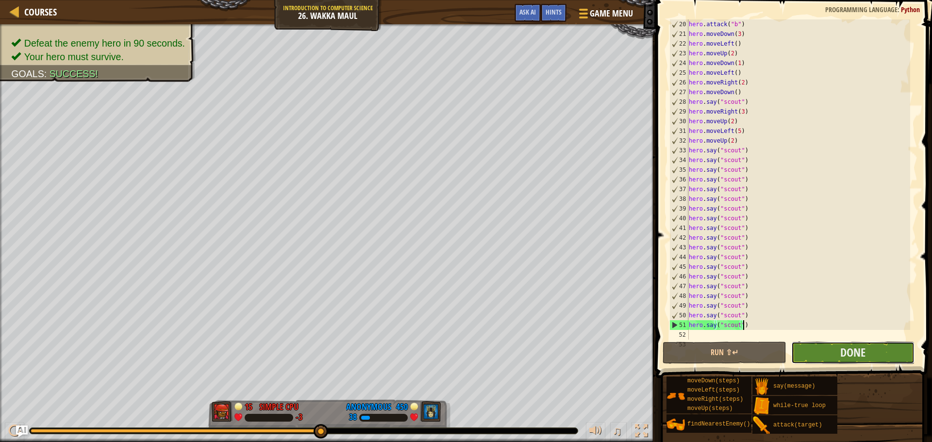
click at [823, 345] on button "Done" at bounding box center [852, 353] width 123 height 22
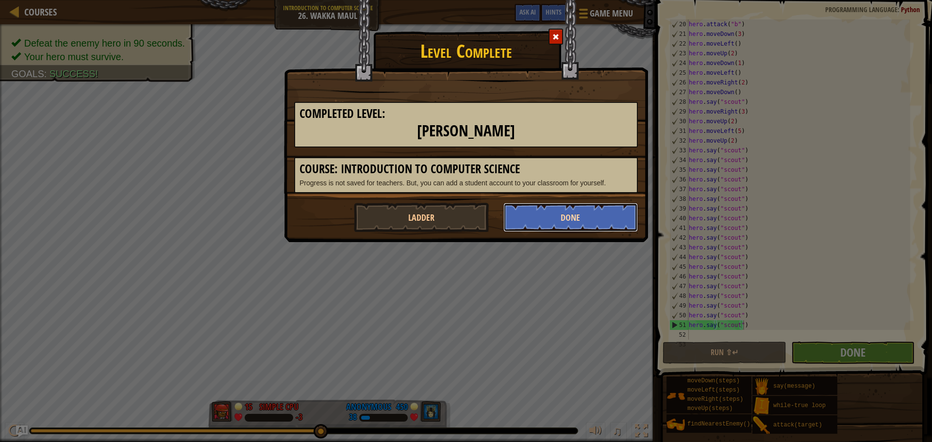
click at [550, 215] on button "Done" at bounding box center [570, 217] width 135 height 29
